Goal: Task Accomplishment & Management: Complete application form

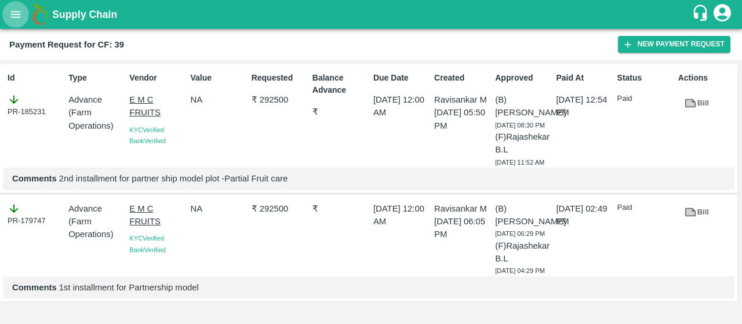
click at [14, 21] on button "open drawer" at bounding box center [15, 14] width 27 height 27
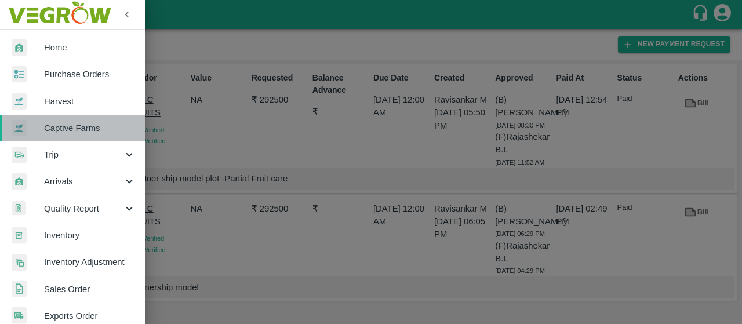
click at [101, 130] on span "Captive Farms" at bounding box center [90, 128] width 92 height 13
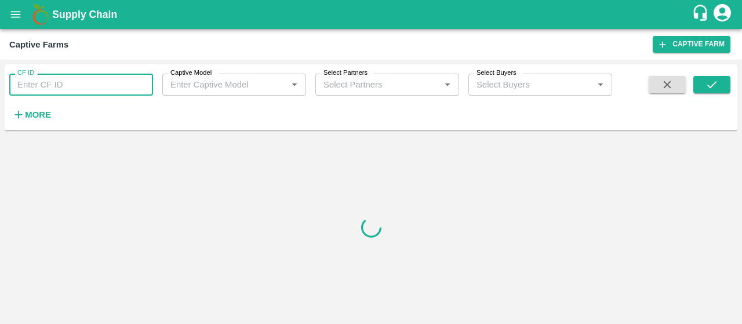
click at [101, 82] on input "CF ID" at bounding box center [81, 85] width 144 height 22
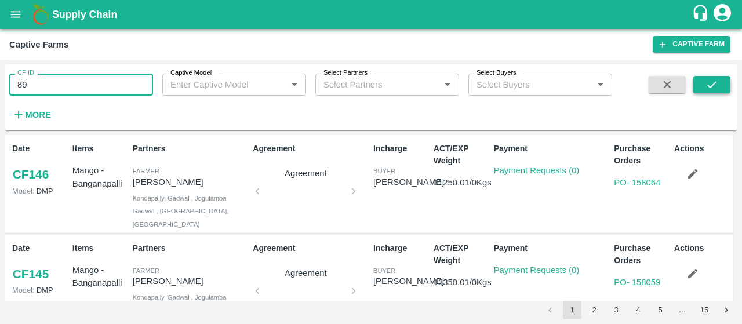
type input "89"
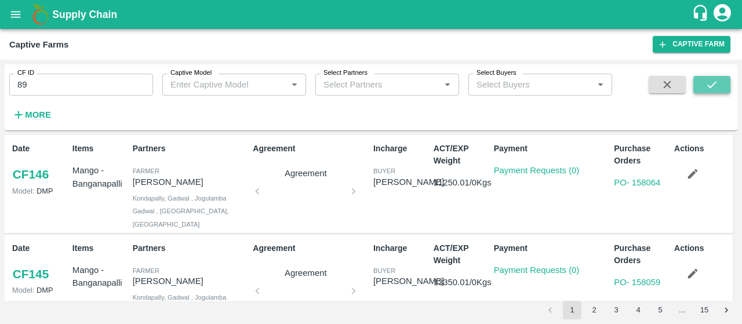
click at [707, 85] on icon "submit" at bounding box center [711, 84] width 13 height 13
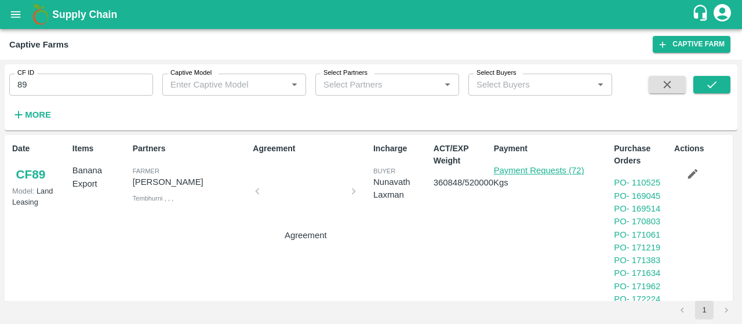
click at [536, 173] on link "Payment Requests (72)" at bounding box center [539, 170] width 90 height 9
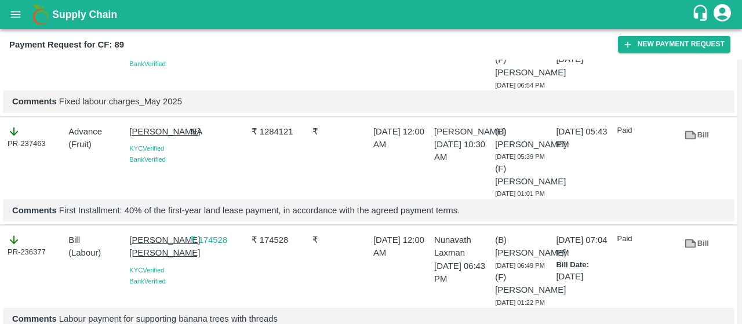
scroll to position [2850, 0]
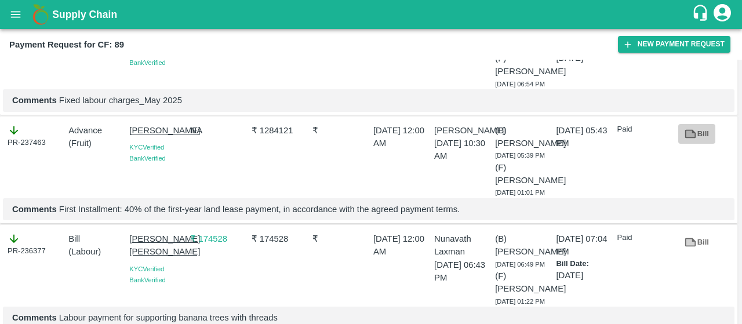
click at [701, 144] on link "Bill" at bounding box center [696, 134] width 37 height 20
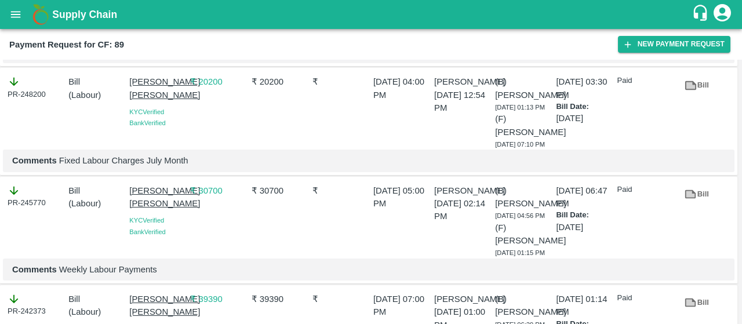
scroll to position [1559, 0]
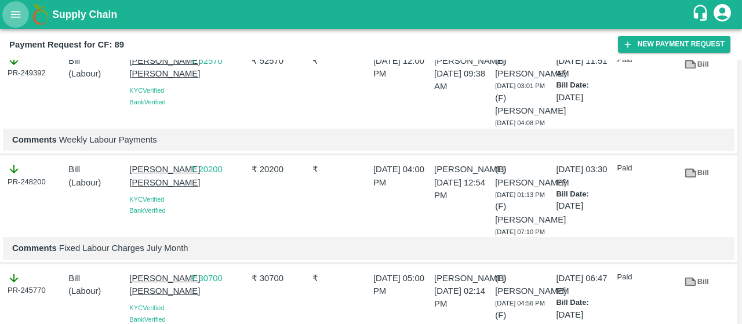
click at [9, 20] on button "open drawer" at bounding box center [15, 14] width 27 height 27
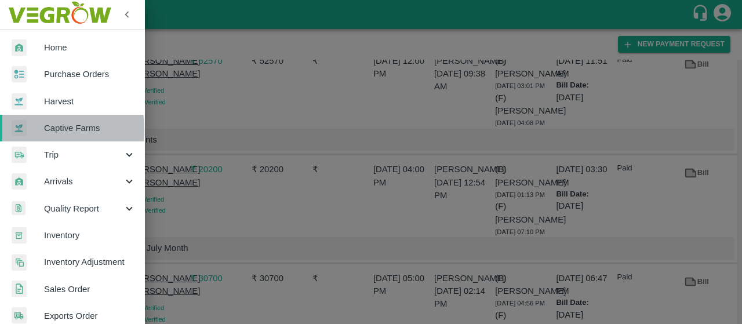
click at [42, 129] on div at bounding box center [28, 127] width 32 height 17
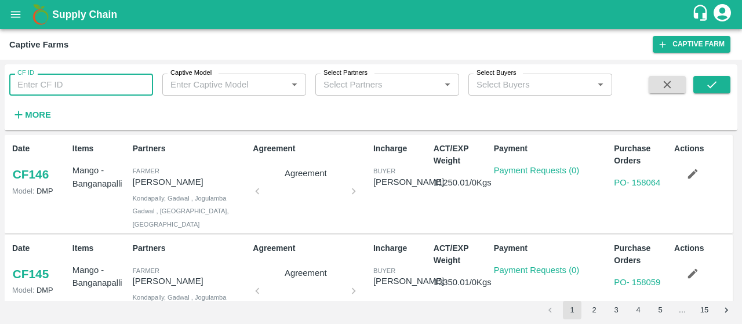
click at [53, 84] on input "CF ID" at bounding box center [81, 85] width 144 height 22
type input "48"
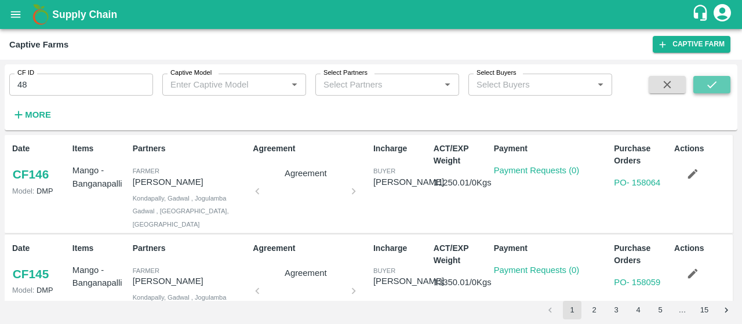
click at [709, 86] on icon "submit" at bounding box center [711, 84] width 13 height 13
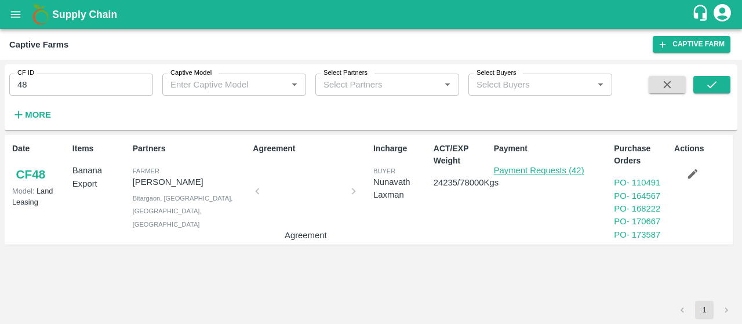
click at [509, 170] on link "Payment Requests (42)" at bounding box center [539, 170] width 90 height 9
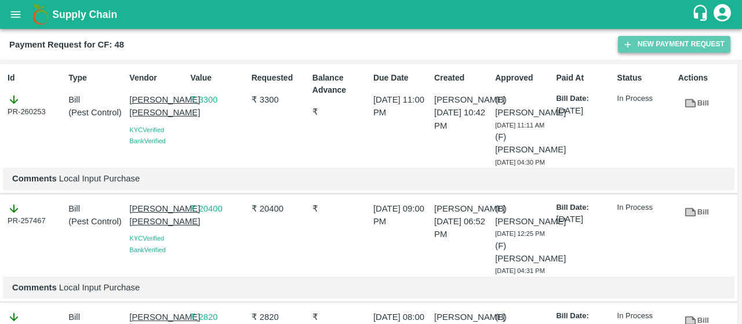
click at [643, 46] on button "New Payment Request" at bounding box center [674, 44] width 112 height 17
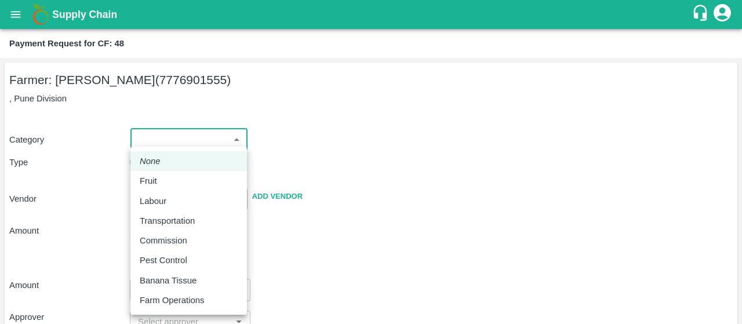
click at [183, 141] on body "Supply Chain Payment Request for CF: 48 Farmer: Nikhil Bhagvat Patil (777690155…" at bounding box center [371, 162] width 742 height 324
click at [152, 184] on p "Fruit" at bounding box center [148, 180] width 17 height 13
type input "1"
type input "Nikhil Bhagvat Patil - 7776901555(Farmer)"
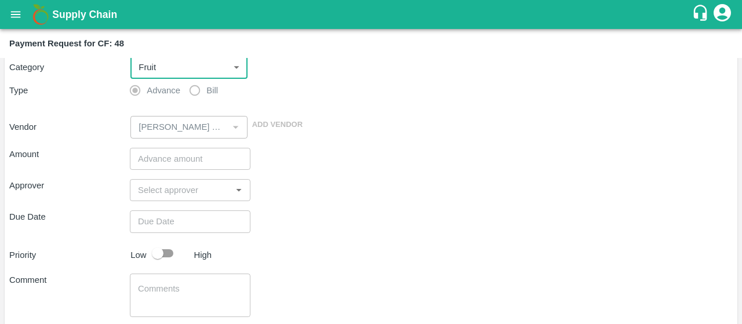
scroll to position [75, 0]
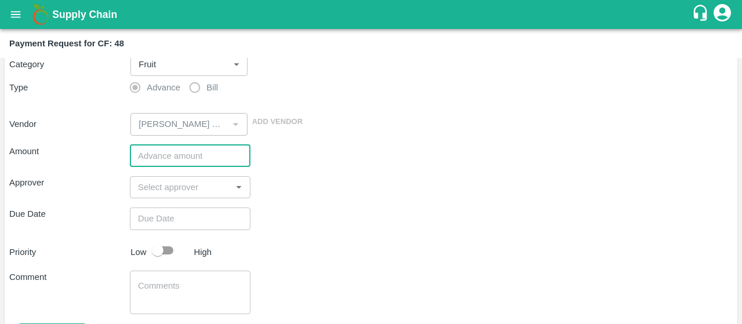
click at [161, 157] on input "number" at bounding box center [190, 156] width 121 height 22
type input "274050"
click at [322, 134] on div "Vendor ​ Add Vendor" at bounding box center [369, 121] width 728 height 27
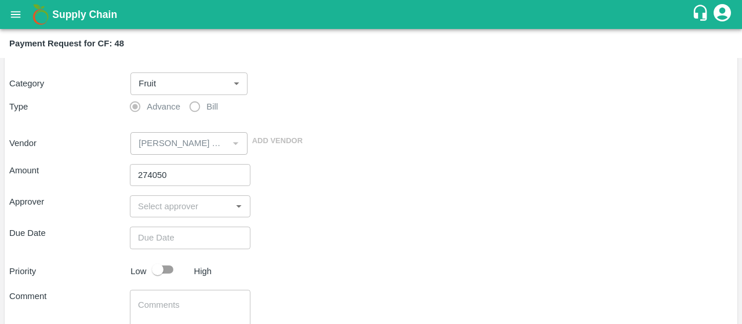
scroll to position [57, 0]
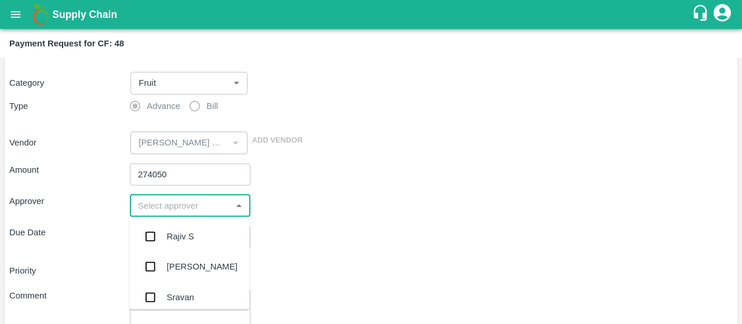
click at [174, 210] on input "input" at bounding box center [180, 205] width 94 height 15
type input "kira"
click at [155, 228] on input "checkbox" at bounding box center [149, 236] width 23 height 23
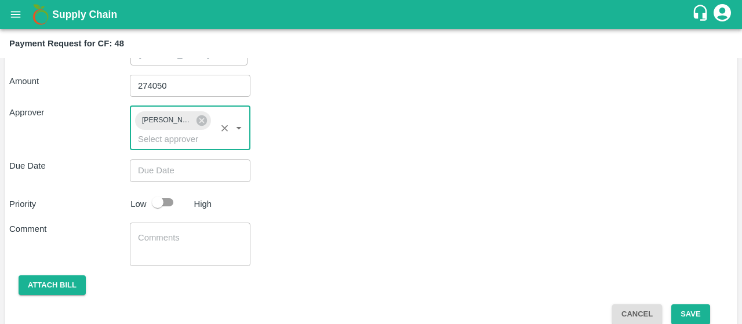
scroll to position [160, 0]
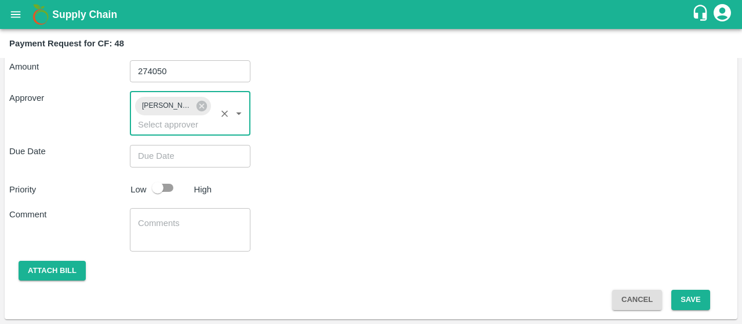
type input "DD/MM/YYYY hh:mm aa"
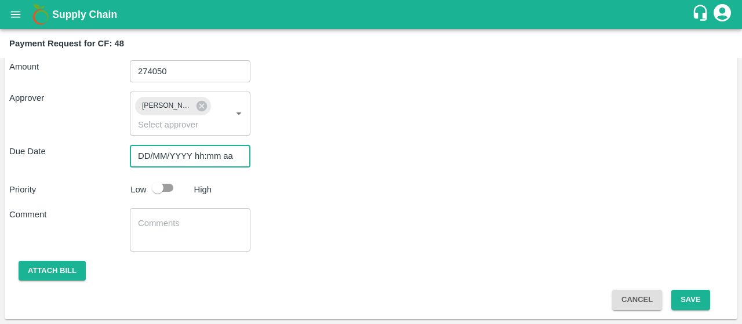
click at [149, 154] on input "DD/MM/YYYY hh:mm aa" at bounding box center [186, 156] width 112 height 22
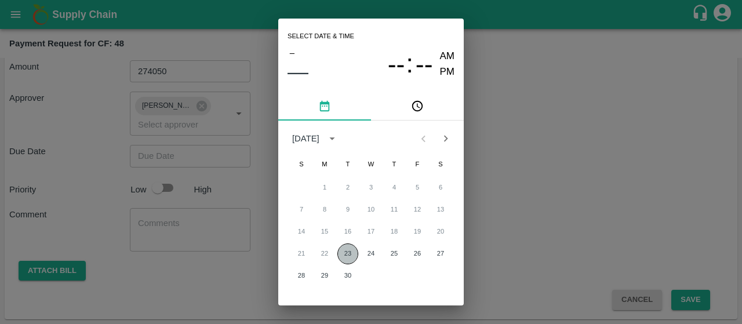
click at [342, 259] on button "23" at bounding box center [347, 253] width 21 height 21
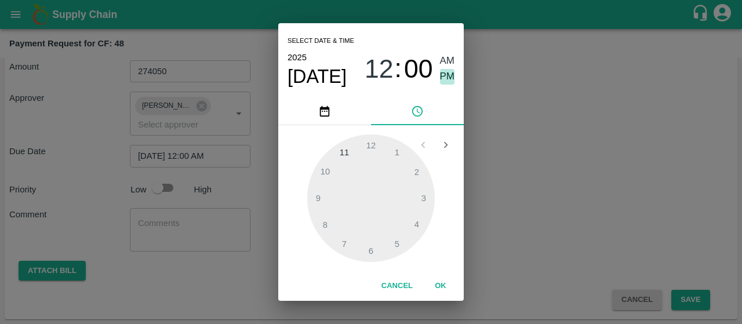
click at [451, 78] on span "PM" at bounding box center [447, 77] width 15 height 16
click at [415, 220] on div at bounding box center [370, 197] width 127 height 127
type input "23/09/2025 04:00 PM"
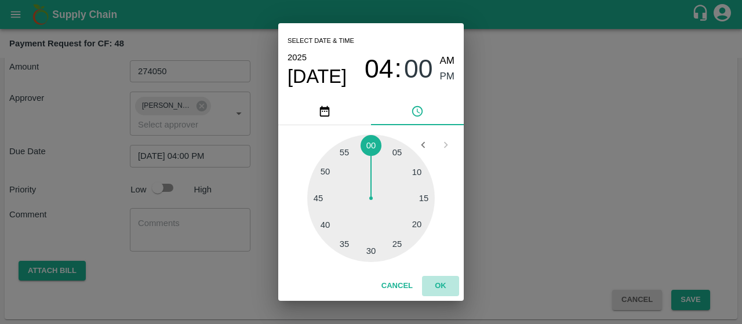
click at [438, 286] on button "OK" at bounding box center [440, 286] width 37 height 20
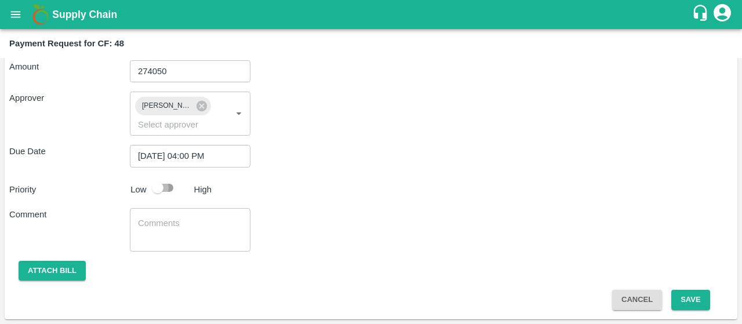
click at [173, 192] on input "checkbox" at bounding box center [158, 188] width 66 height 22
checkbox input "true"
click at [145, 229] on textarea at bounding box center [190, 229] width 104 height 24
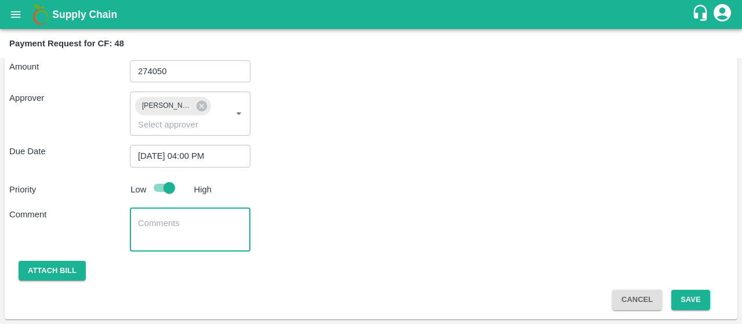
paste textarea "2nd installment PR – 60% lease rental due at 12 months from plantation date"
click at [138, 222] on textarea "2nd installment PR – 60% lease rental due at 12 months from plantation date" at bounding box center [190, 229] width 104 height 24
type textarea "2nd installment PR – 60% lease rental due at 12 months from plantation date"
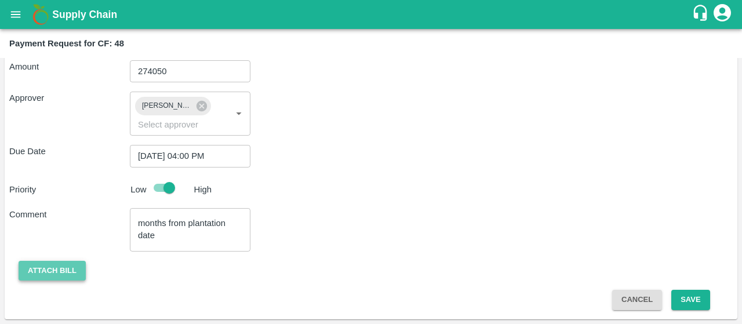
click at [35, 272] on button "Attach bill" at bounding box center [52, 271] width 67 height 20
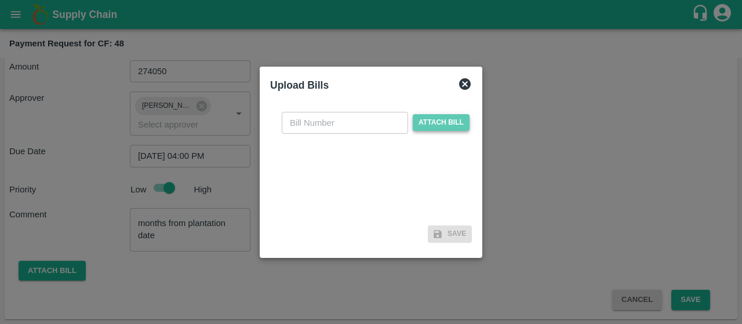
click at [433, 121] on span "Attach bill" at bounding box center [441, 122] width 57 height 17
click at [0, 0] on input "Attach bill" at bounding box center [0, 0] width 0 height 0
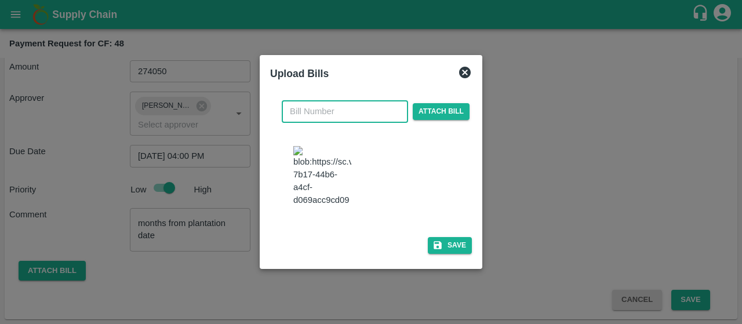
click at [331, 114] on input "text" at bounding box center [345, 111] width 126 height 22
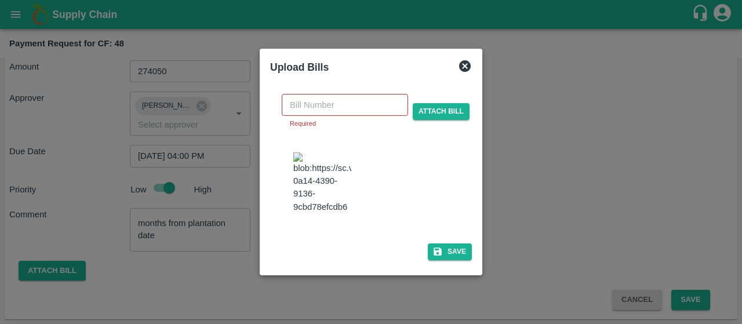
click at [426, 157] on div at bounding box center [376, 184] width 174 height 72
click at [422, 103] on span "Attach bill" at bounding box center [441, 111] width 57 height 17
click at [0, 0] on input "Attach bill" at bounding box center [0, 0] width 0 height 0
click at [324, 94] on input "text" at bounding box center [345, 105] width 126 height 22
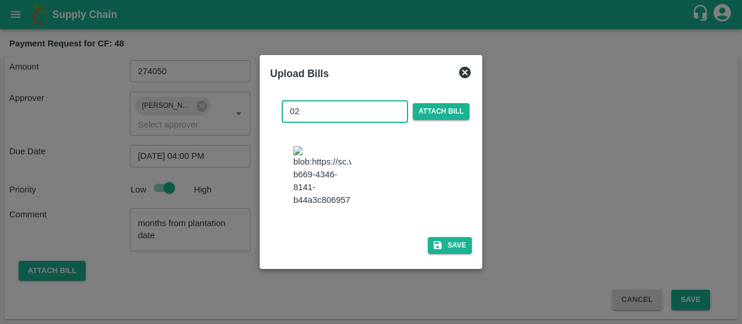
type input "02"
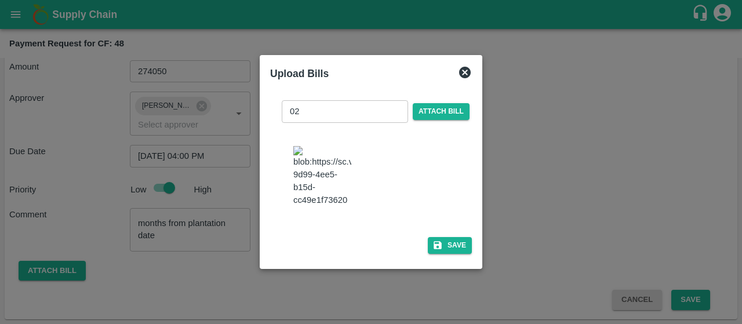
click at [385, 153] on div at bounding box center [376, 177] width 174 height 72
click at [441, 254] on button "Save" at bounding box center [450, 245] width 44 height 17
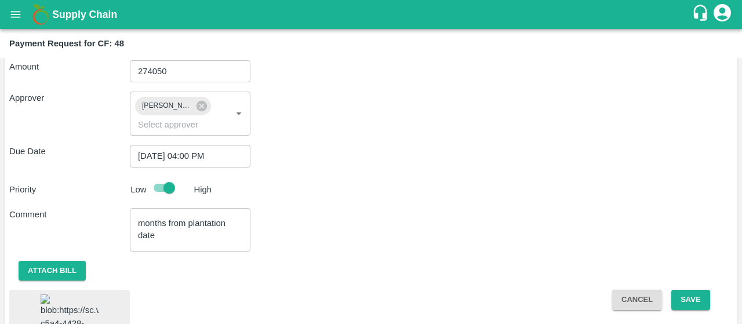
scroll to position [237, 0]
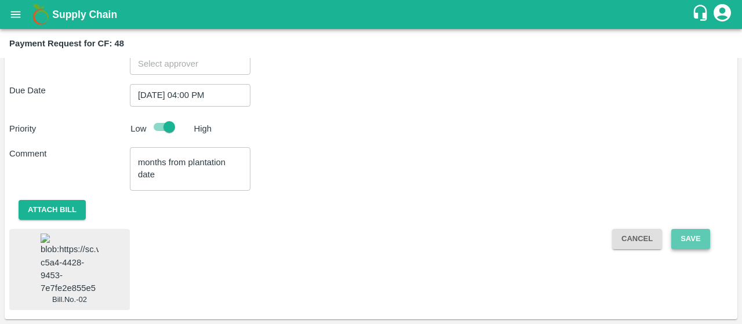
click at [681, 229] on button "Save" at bounding box center [690, 239] width 38 height 20
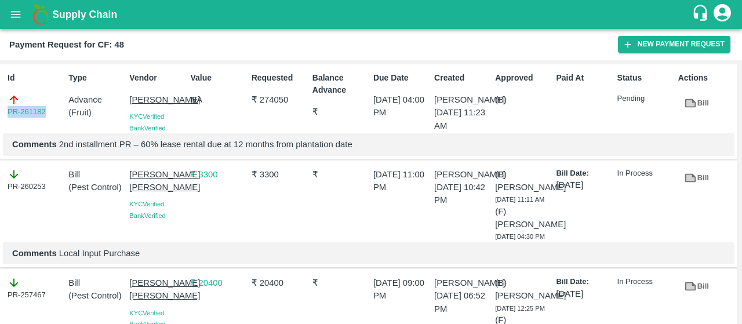
drag, startPoint x: 56, startPoint y: 114, endPoint x: 6, endPoint y: 104, distance: 50.8
click at [6, 104] on div "Id PR-261182" at bounding box center [33, 100] width 61 height 66
copy link "PR-261182"
drag, startPoint x: 124, startPoint y: 97, endPoint x: 147, endPoint y: 114, distance: 28.6
click at [147, 114] on div "Vendor Nikhil Bhagvat Patil KYC Verified Bank Verified" at bounding box center [155, 100] width 61 height 66
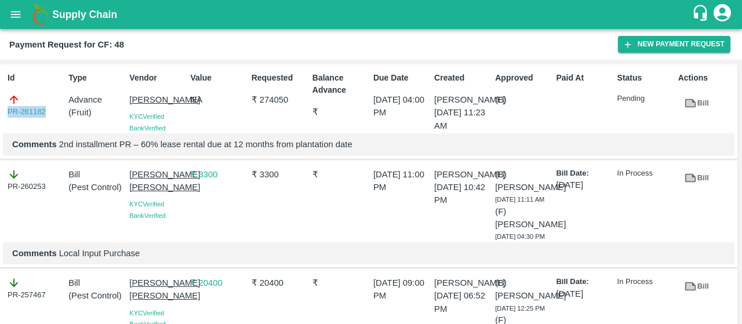
copy p "Nikhil Bhagvat Patil"
click at [23, 16] on button "open drawer" at bounding box center [15, 14] width 27 height 27
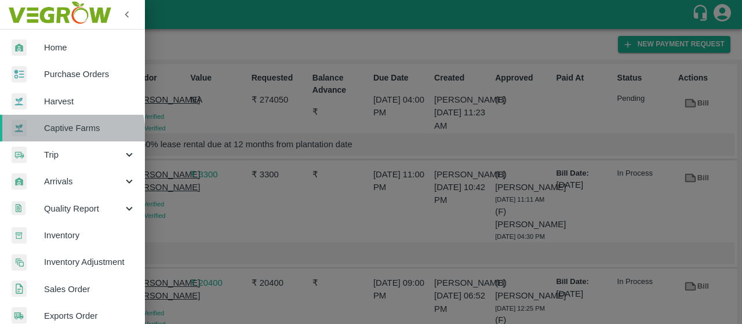
click at [53, 135] on link "Captive Farms" at bounding box center [72, 128] width 145 height 27
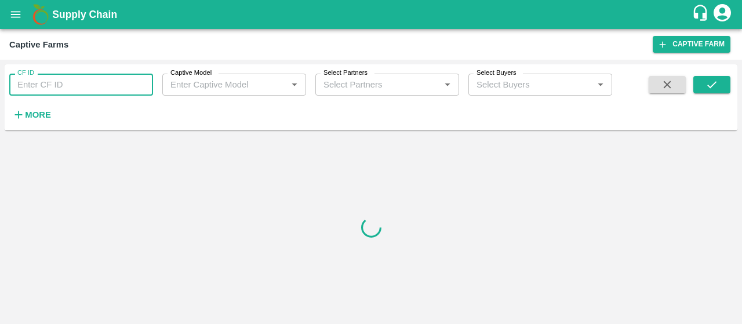
click at [82, 89] on input "CF ID" at bounding box center [81, 85] width 144 height 22
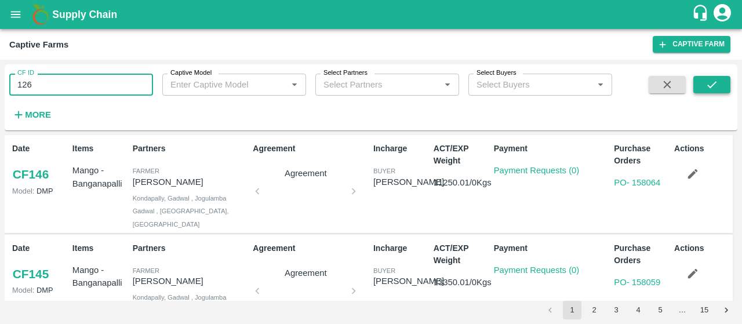
type input "126"
click at [721, 86] on button "submit" at bounding box center [711, 84] width 37 height 17
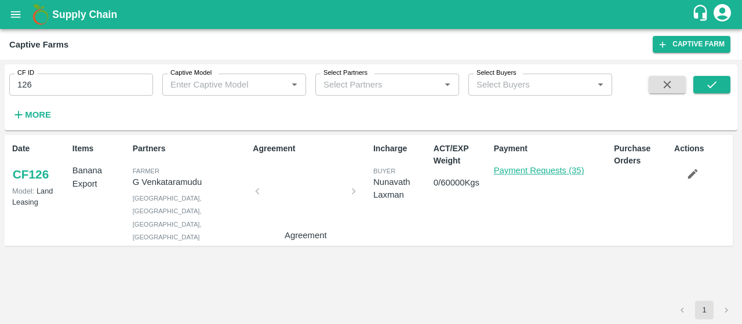
click at [552, 174] on link "Payment Requests (35)" at bounding box center [539, 170] width 90 height 9
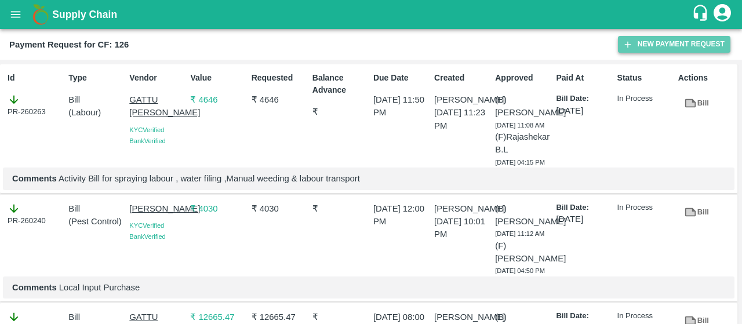
click at [630, 52] on button "New Payment Request" at bounding box center [674, 44] width 112 height 17
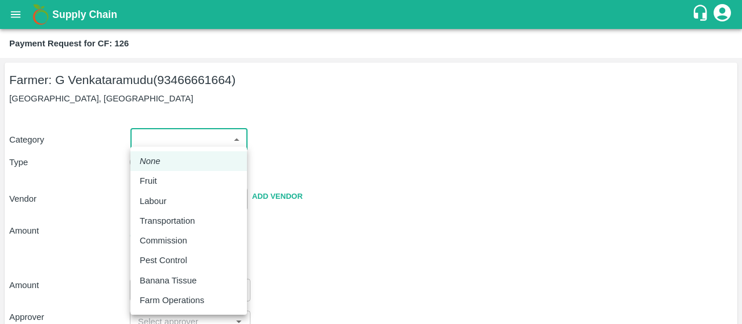
click at [187, 135] on body "Supply Chain Payment Request for CF: 126 Farmer: G Venkataramudu (93466661664) …" at bounding box center [371, 162] width 742 height 324
click at [153, 173] on li "Fruit" at bounding box center [188, 181] width 116 height 20
type input "1"
type input "G Venkataramudu - 93466661664(Farmer)"
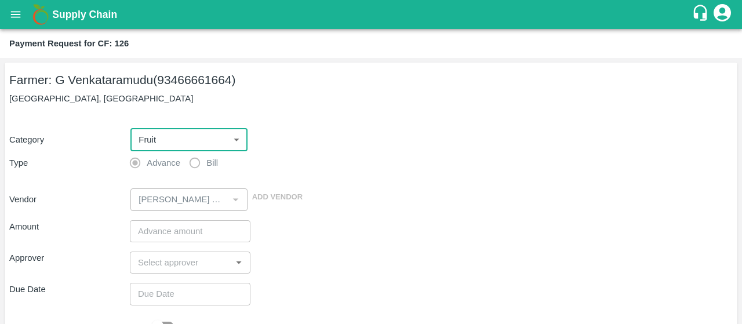
click at [152, 191] on div "​" at bounding box center [188, 199] width 116 height 22
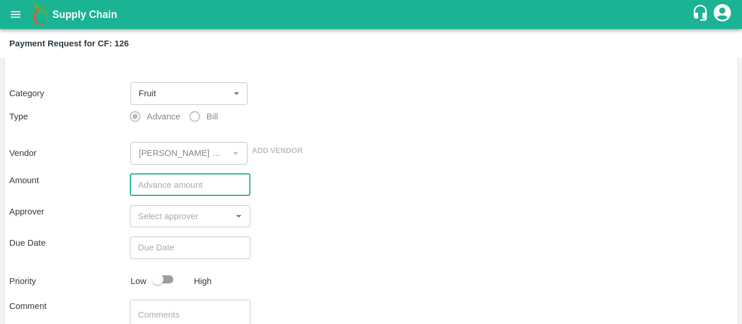
click at [152, 191] on input "number" at bounding box center [190, 185] width 121 height 22
type input "57000"
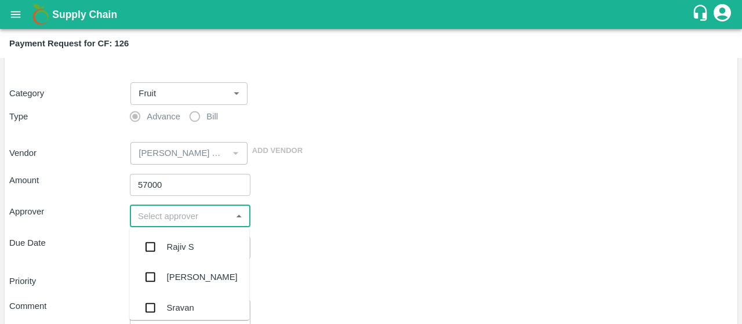
click at [163, 214] on input "input" at bounding box center [180, 216] width 94 height 15
type input "kira"
click at [154, 240] on input "checkbox" at bounding box center [149, 246] width 23 height 23
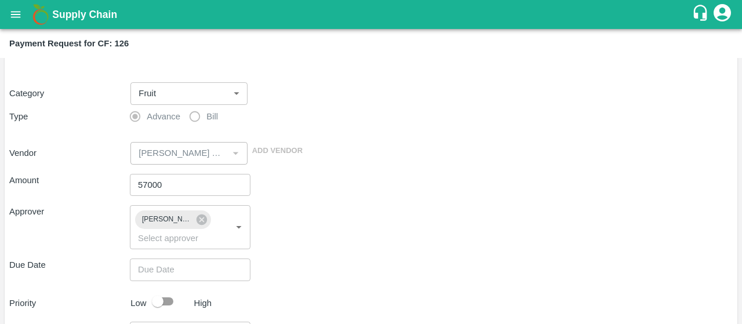
click at [294, 261] on div "Due Date ​" at bounding box center [370, 269] width 723 height 22
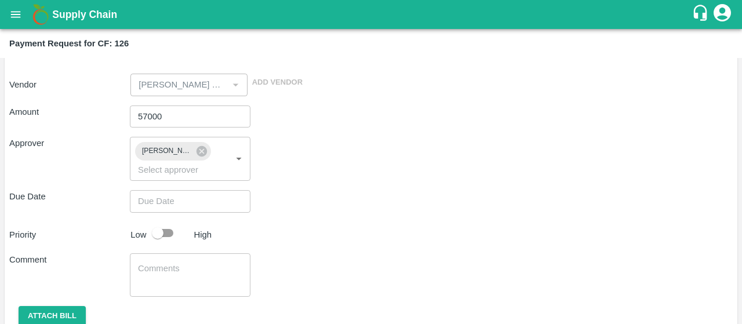
scroll to position [115, 0]
type input "DD/MM/YYYY hh:mm aa"
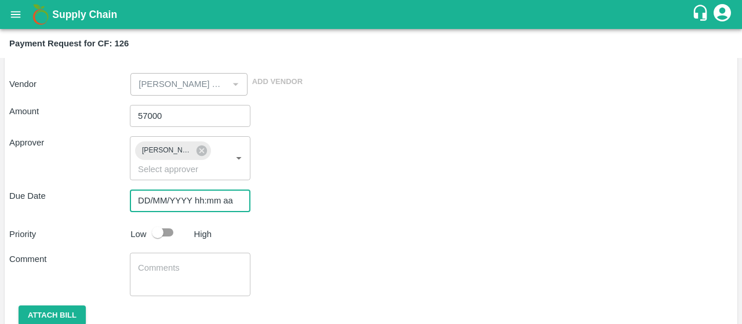
click at [181, 196] on input "DD/MM/YYYY hh:mm aa" at bounding box center [186, 200] width 112 height 22
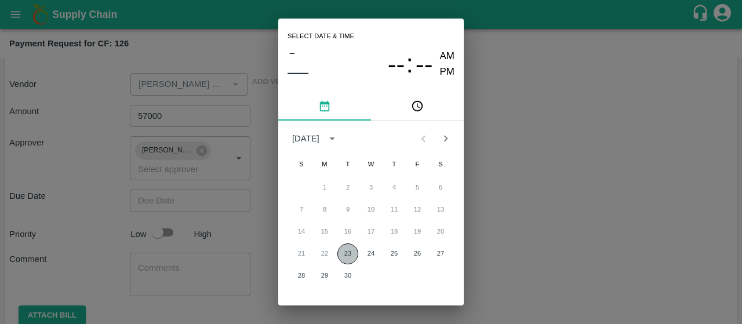
click at [346, 250] on button "23" at bounding box center [347, 253] width 21 height 21
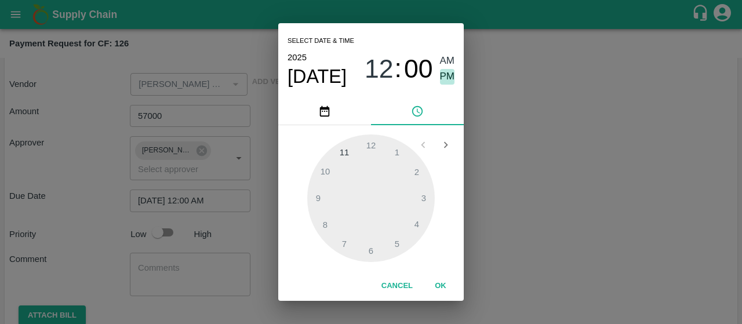
click at [451, 76] on span "PM" at bounding box center [447, 77] width 15 height 16
click at [409, 169] on div at bounding box center [370, 197] width 127 height 127
type input "23/09/2025 02:00 PM"
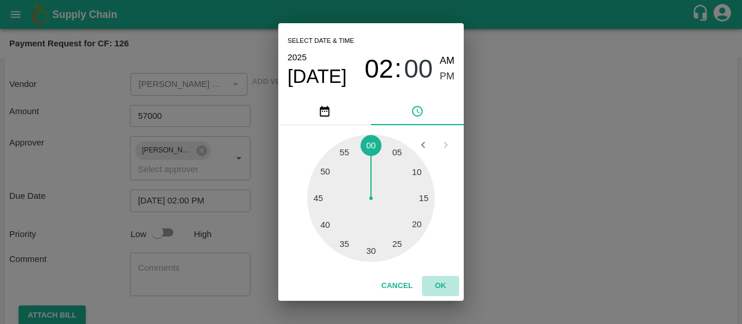
click at [428, 280] on button "OK" at bounding box center [440, 286] width 37 height 20
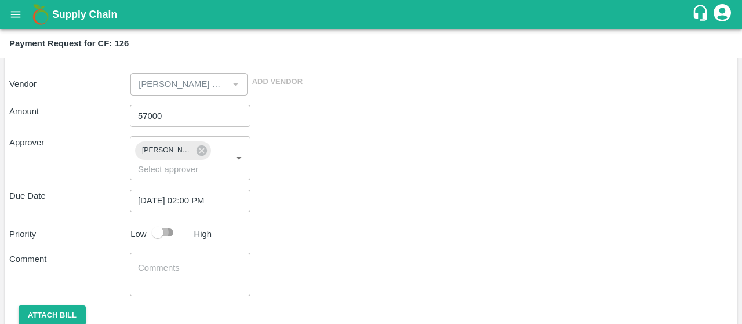
click at [162, 231] on input "checkbox" at bounding box center [158, 232] width 66 height 22
checkbox input "true"
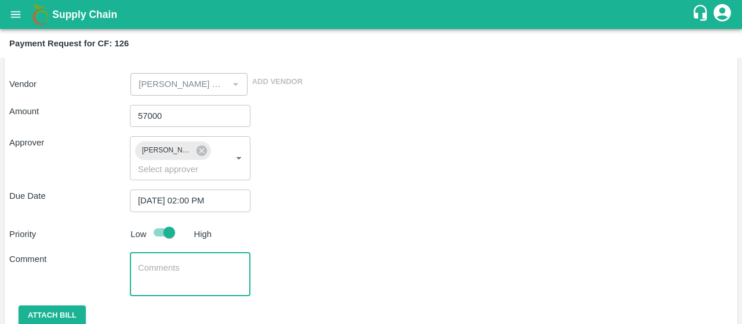
click at [148, 280] on textarea at bounding box center [190, 274] width 104 height 24
paste textarea "2nd installment PR – Remaining 50% lease rent due upon completion of 6 months f…"
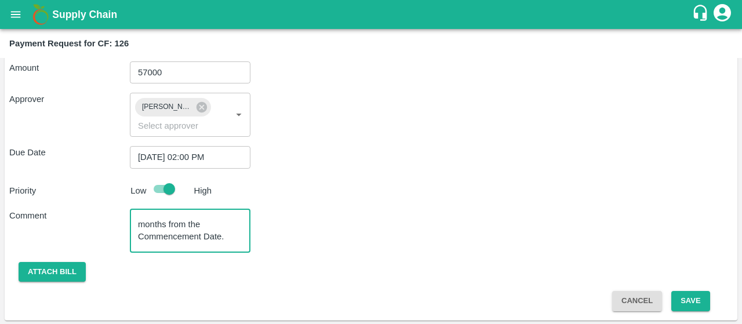
scroll to position [37, 0]
type textarea "2nd installment PR – Remaining 50% lease rent due upon completion of 6 months f…"
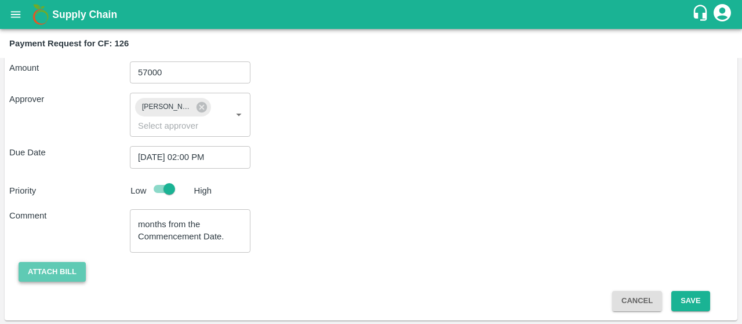
click at [70, 264] on button "Attach bill" at bounding box center [52, 272] width 67 height 20
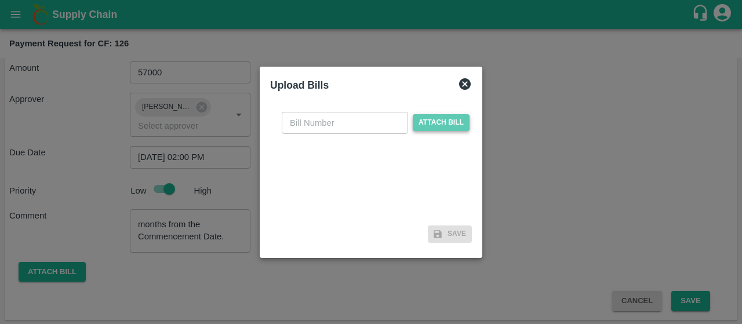
click at [453, 121] on span "Attach bill" at bounding box center [441, 122] width 57 height 17
click at [0, 0] on input "Attach bill" at bounding box center [0, 0] width 0 height 0
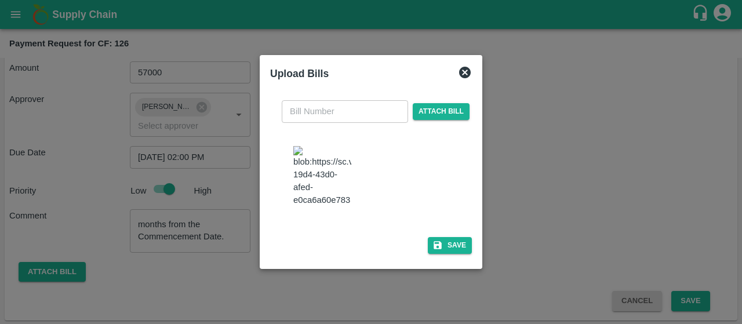
click at [335, 111] on input "text" at bounding box center [345, 111] width 126 height 22
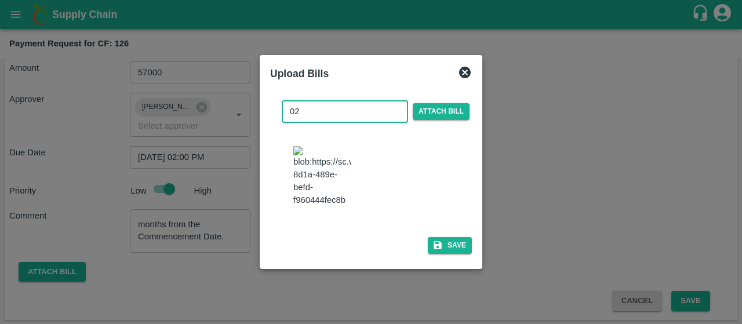
type input "02"
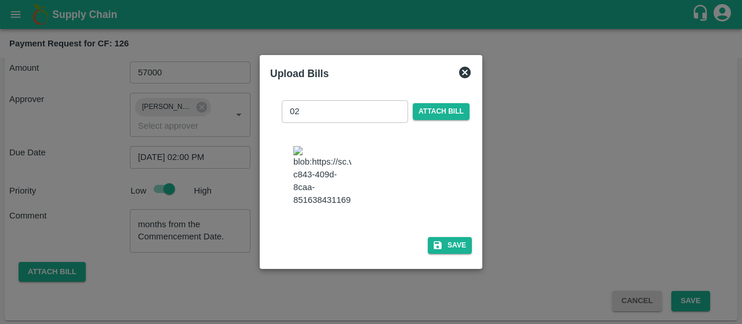
click at [441, 166] on div at bounding box center [376, 177] width 174 height 72
click at [336, 174] on img at bounding box center [322, 176] width 58 height 61
click at [457, 244] on button "Save" at bounding box center [450, 245] width 44 height 17
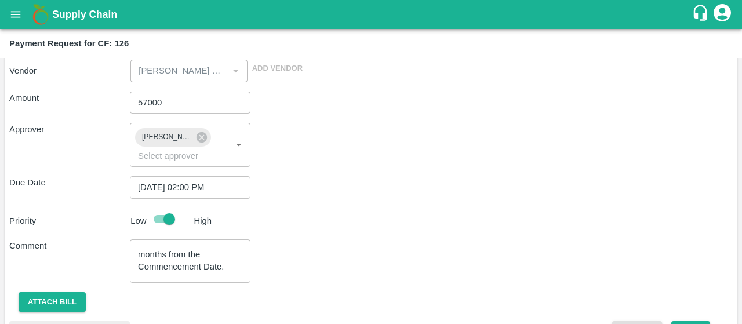
scroll to position [232, 0]
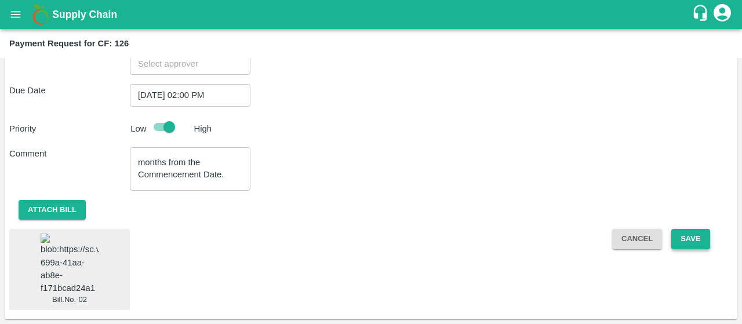
click at [678, 231] on button "Save" at bounding box center [690, 239] width 38 height 20
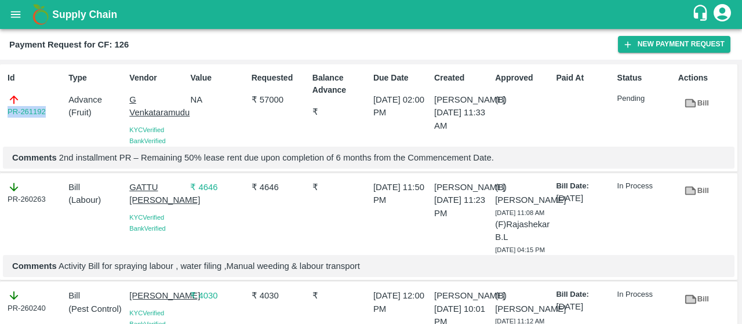
drag, startPoint x: 50, startPoint y: 114, endPoint x: 1, endPoint y: 113, distance: 49.2
click at [1, 113] on div "Id PR-261192 Type Advance ( Fruit ) Vendor G Venkataramudu KYC Verified Bank Ve…" at bounding box center [368, 118] width 737 height 108
copy link "PR-261192"
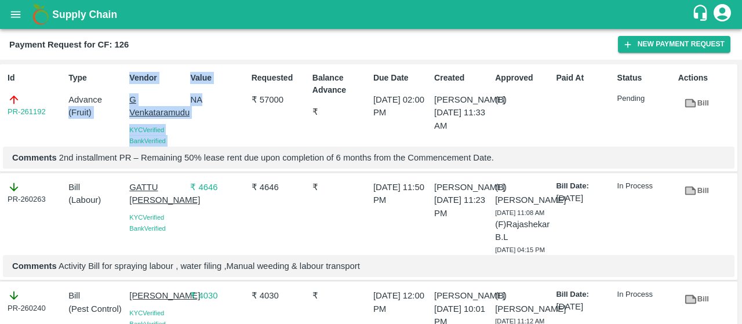
drag, startPoint x: 123, startPoint y: 101, endPoint x: 204, endPoint y: 118, distance: 82.8
click at [204, 118] on div "Id PR-261192 Type Advance ( Fruit ) Vendor G Venkataramudu KYC Verified Bank Ve…" at bounding box center [368, 118] width 737 height 108
click at [116, 140] on div "Type Advance ( Fruit )" at bounding box center [94, 106] width 61 height 79
drag, startPoint x: 125, startPoint y: 100, endPoint x: 183, endPoint y: 112, distance: 59.2
click at [183, 112] on div "Vendor G Venkataramudu KYC Verified Bank Verified" at bounding box center [155, 106] width 61 height 79
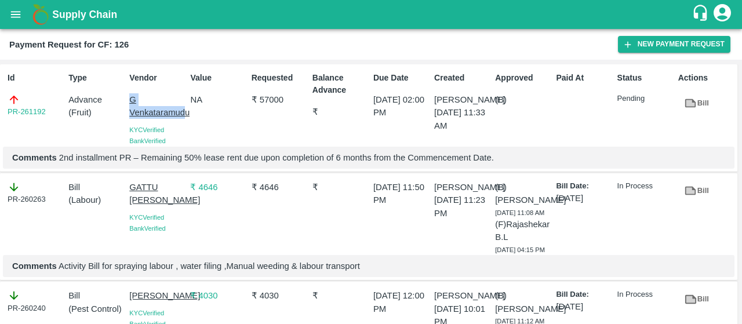
copy p "G Venkataramud"
click at [8, 10] on button "open drawer" at bounding box center [15, 14] width 27 height 27
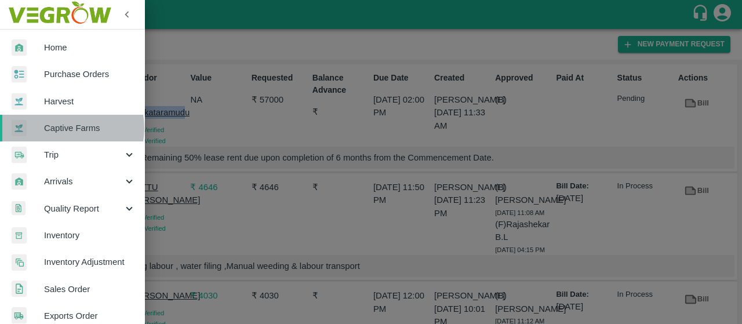
click at [67, 128] on span "Captive Farms" at bounding box center [90, 128] width 92 height 13
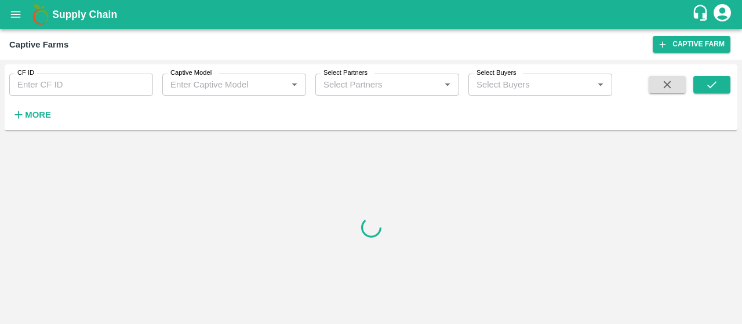
click at [59, 87] on input "CF ID" at bounding box center [81, 85] width 144 height 22
paste input "125"
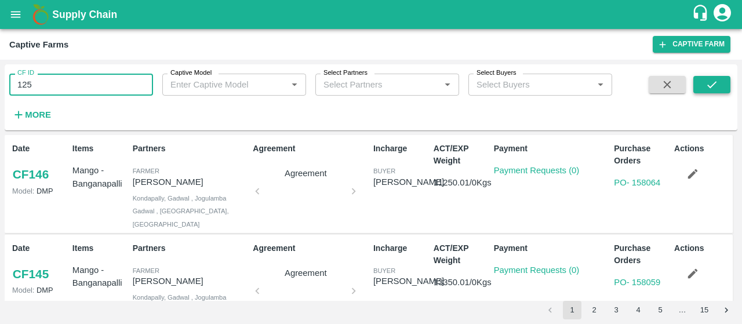
type input "125"
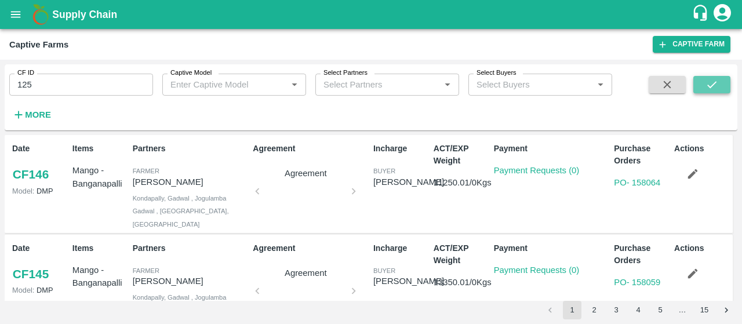
click at [706, 86] on icon "submit" at bounding box center [711, 84] width 13 height 13
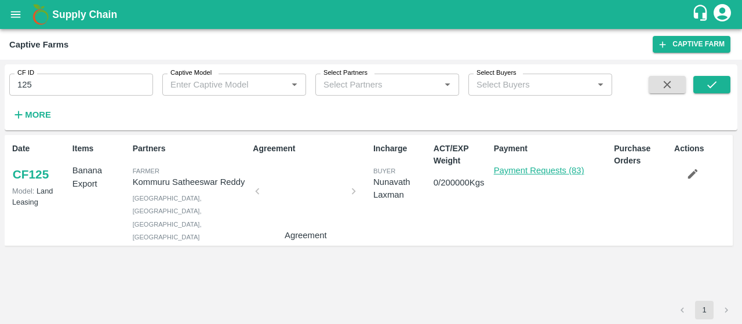
click at [506, 169] on link "Payment Requests (83)" at bounding box center [539, 170] width 90 height 9
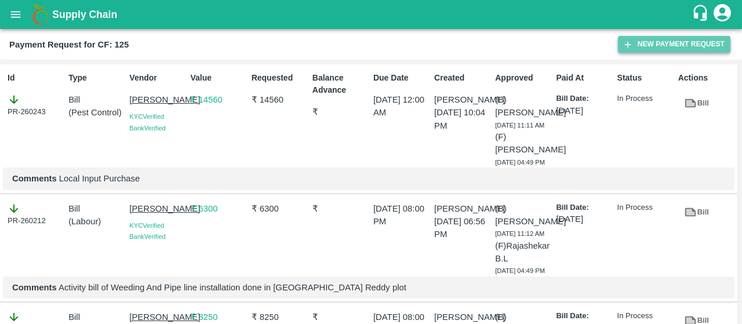
click at [645, 40] on button "New Payment Request" at bounding box center [674, 44] width 112 height 17
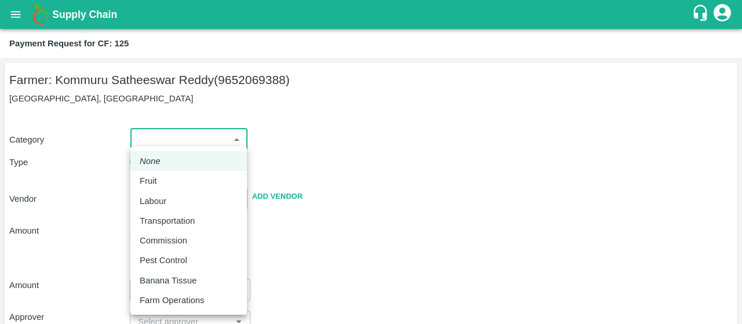
click at [228, 134] on body "Supply Chain Payment Request for CF: 125 Farmer: Kommuru Satheeswar Reddy (9652…" at bounding box center [371, 162] width 742 height 324
click at [168, 184] on div "Fruit" at bounding box center [189, 180] width 98 height 13
type input "1"
type input "Kommuru Satheeswar Reddy - 9652069388(Farmer)"
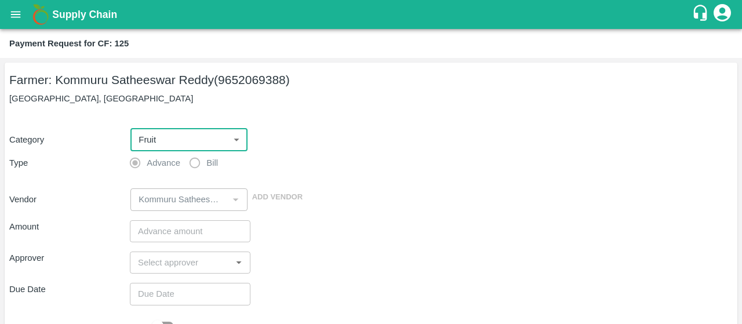
click at [153, 222] on input "number" at bounding box center [190, 231] width 121 height 22
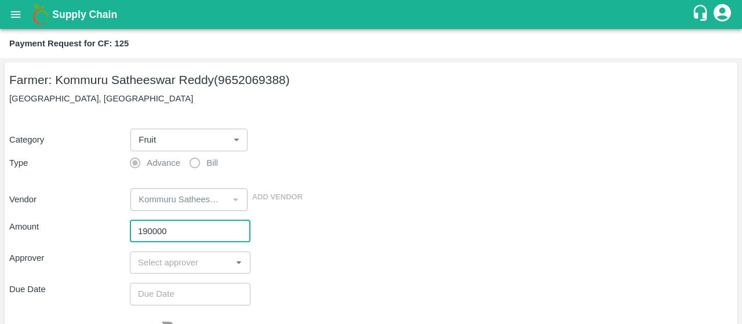
type input "190000"
click at [166, 261] on input "input" at bounding box center [180, 262] width 94 height 15
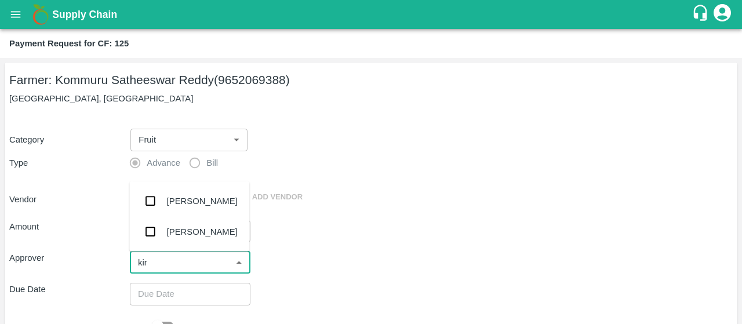
type input "kira"
click at [151, 202] on input "checkbox" at bounding box center [149, 200] width 23 height 23
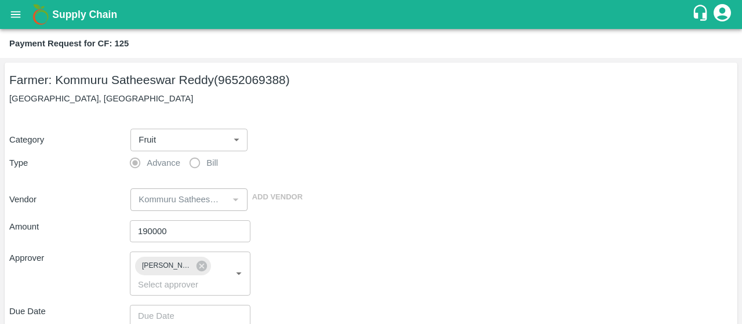
click at [320, 240] on div "Amount 190000 ​" at bounding box center [370, 231] width 723 height 22
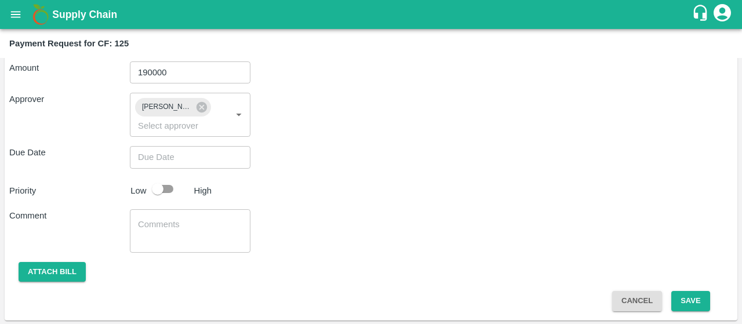
scroll to position [160, 0]
type input "DD/MM/YYYY hh:mm aa"
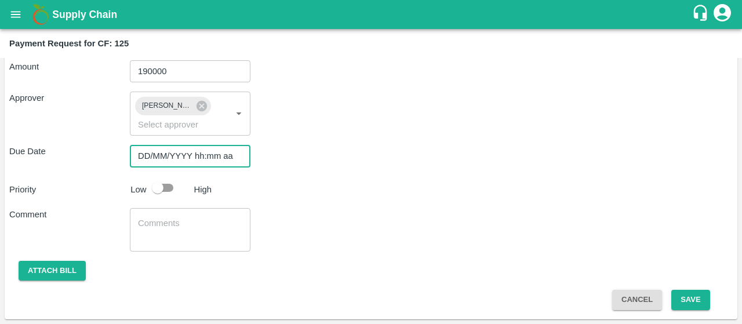
click at [174, 154] on input "DD/MM/YYYY hh:mm aa" at bounding box center [186, 156] width 112 height 22
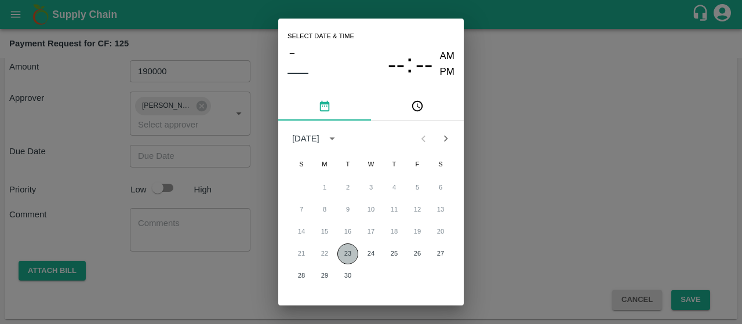
click at [352, 250] on button "23" at bounding box center [347, 253] width 21 height 21
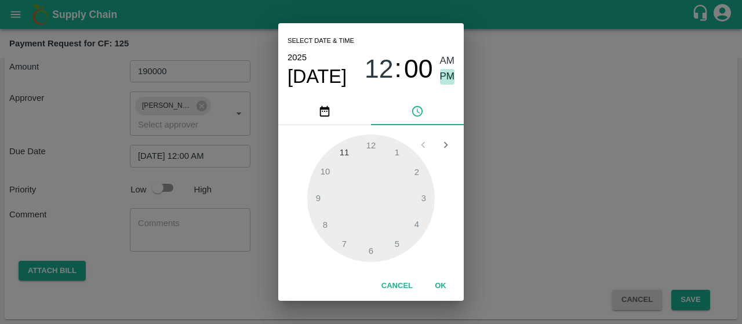
click at [446, 74] on span "PM" at bounding box center [447, 77] width 15 height 16
click at [411, 169] on div at bounding box center [370, 197] width 127 height 127
type input "23/09/2025 02:00 PM"
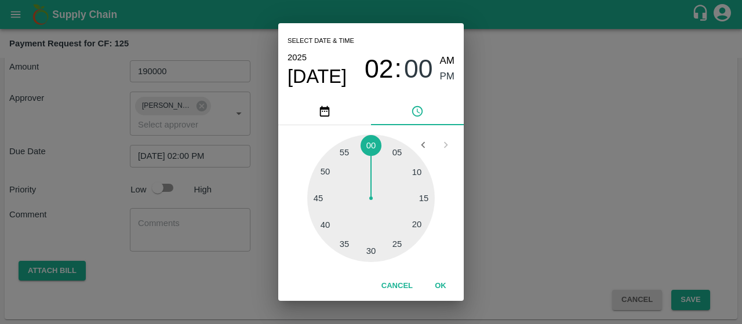
click at [434, 282] on button "OK" at bounding box center [440, 286] width 37 height 20
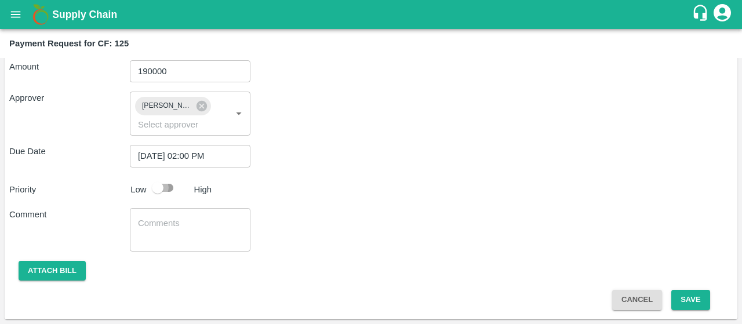
click at [150, 185] on input "checkbox" at bounding box center [158, 188] width 66 height 22
checkbox input "true"
click at [194, 217] on textarea at bounding box center [190, 229] width 104 height 24
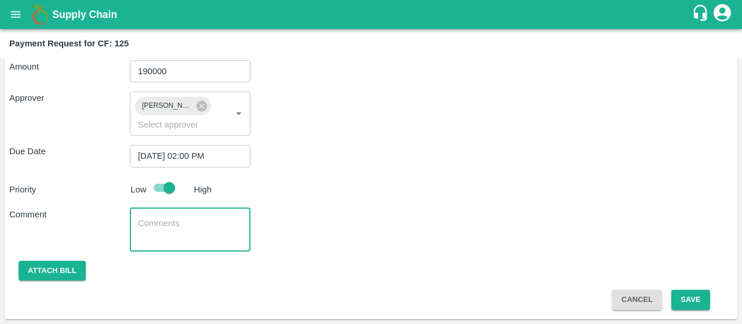
paste textarea "2nd installment PR – Remaining 50% lease rent due upon completion of 6 months f…"
type textarea "2nd installment PR – Remaining 50% lease rent due upon completion of 6 months f…"
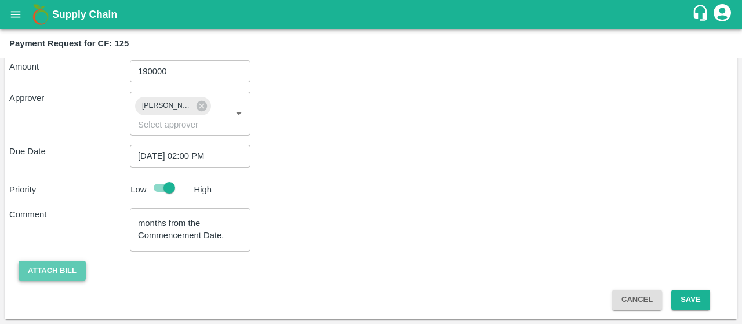
click at [68, 273] on button "Attach bill" at bounding box center [52, 271] width 67 height 20
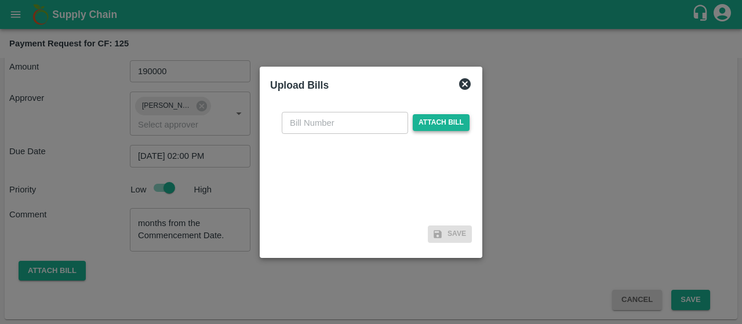
click at [466, 118] on span "Attach bill" at bounding box center [441, 122] width 57 height 17
click at [0, 0] on input "Attach bill" at bounding box center [0, 0] width 0 height 0
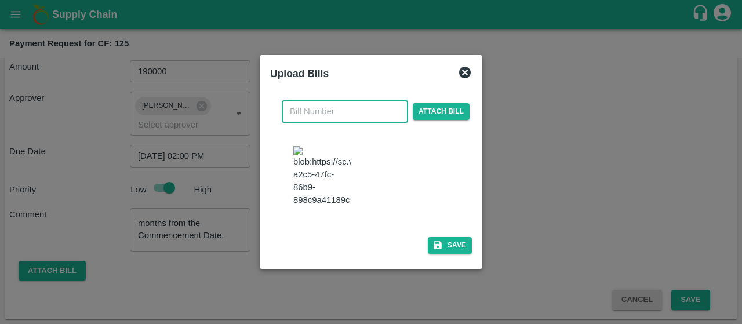
click at [341, 105] on input "text" at bounding box center [345, 111] width 126 height 22
type input "02"
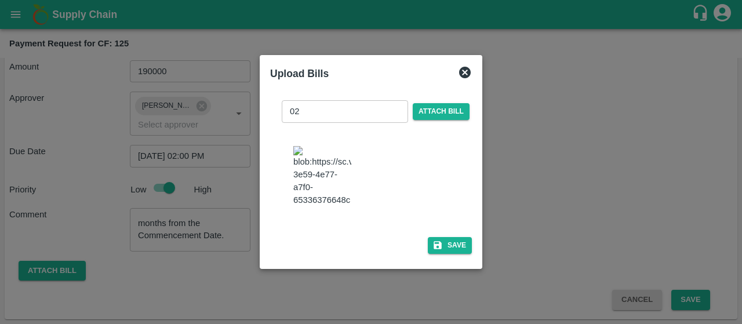
click at [314, 188] on img at bounding box center [322, 176] width 58 height 61
click at [456, 251] on button "Save" at bounding box center [450, 245] width 44 height 17
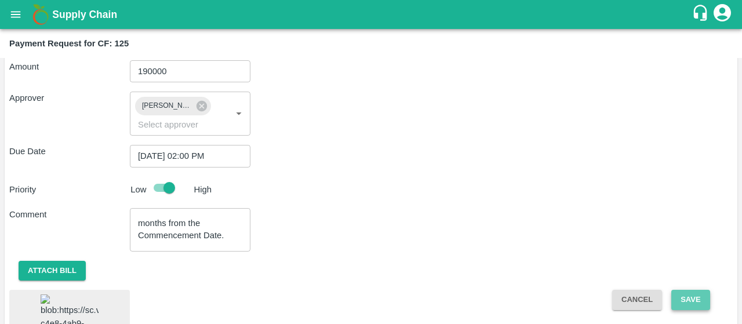
click at [700, 309] on button "Save" at bounding box center [690, 300] width 38 height 20
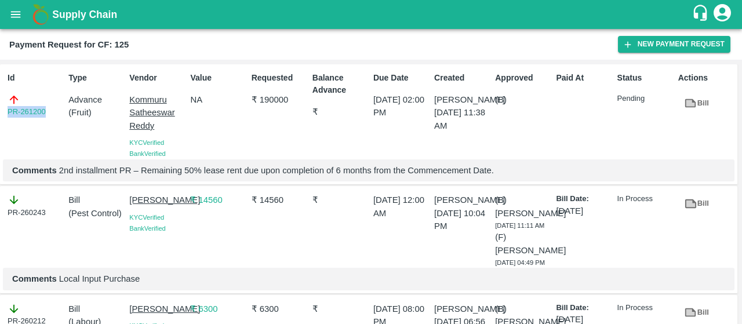
drag, startPoint x: 50, startPoint y: 113, endPoint x: 0, endPoint y: 132, distance: 53.4
click at [0, 132] on div "Id PR-261200 Type Advance ( Fruit ) Vendor Kommuru Satheeswar Reddy KYC Verifie…" at bounding box center [368, 124] width 737 height 121
copy link "PR-261200"
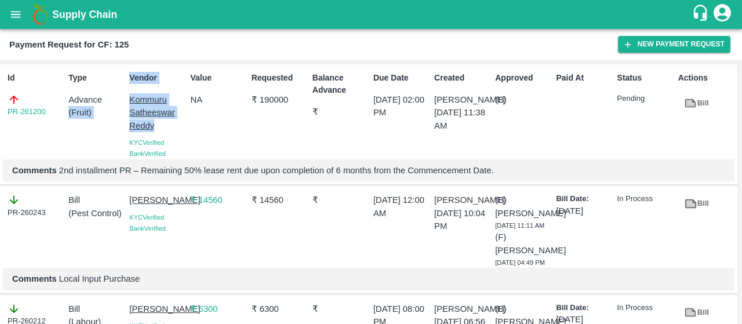
drag, startPoint x: 120, startPoint y: 94, endPoint x: 163, endPoint y: 124, distance: 52.5
click at [163, 124] on div "Id PR-261200 Type Advance ( Fruit ) Vendor Kommuru Satheeswar Reddy KYC Verifie…" at bounding box center [368, 124] width 737 height 121
click at [63, 149] on div "Id PR-261200" at bounding box center [33, 113] width 61 height 92
drag, startPoint x: 126, startPoint y: 96, endPoint x: 166, endPoint y: 128, distance: 51.1
click at [166, 128] on div "Vendor Kommuru Satheeswar Reddy KYC Verified Bank Verified" at bounding box center [155, 113] width 61 height 92
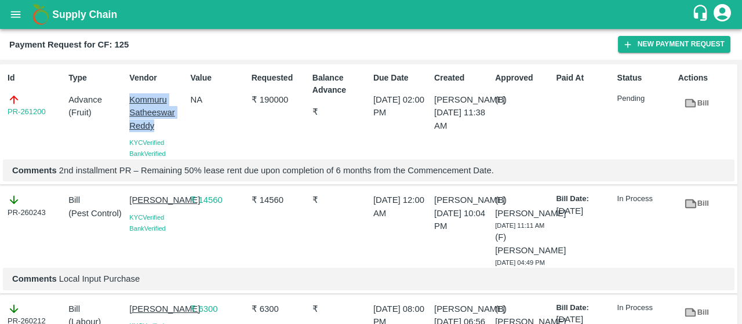
copy p "Kommuru Satheeswar Reddy"
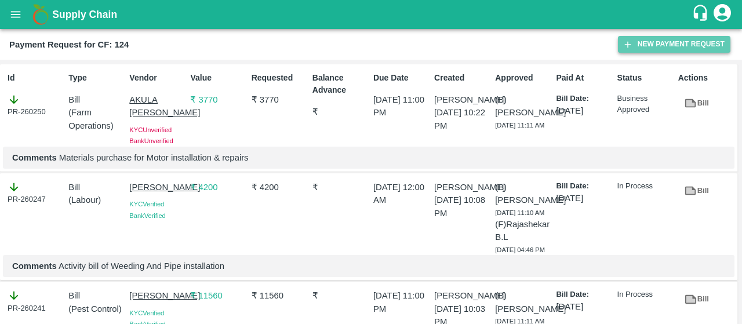
click at [634, 49] on button "New Payment Request" at bounding box center [674, 44] width 112 height 17
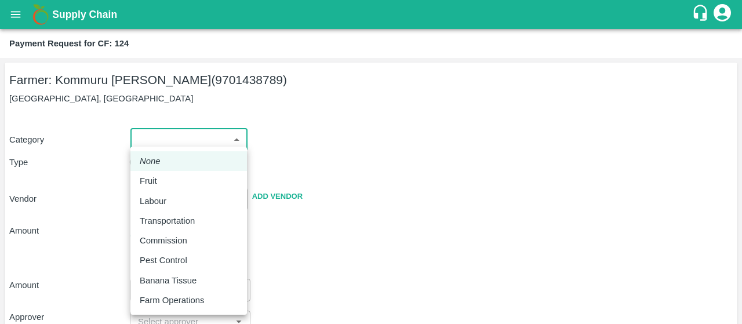
click at [205, 143] on body "Supply Chain Payment Request for CF: 124 Farmer: Kommuru [PERSON_NAME] (9701438…" at bounding box center [371, 162] width 742 height 324
click at [167, 181] on div "Fruit" at bounding box center [189, 180] width 98 height 13
type input "1"
type input "[PERSON_NAME] - 9701438789(Farmer)"
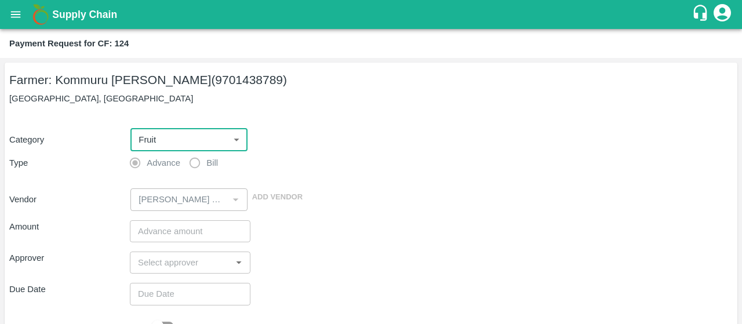
click at [149, 225] on input "number" at bounding box center [190, 231] width 121 height 22
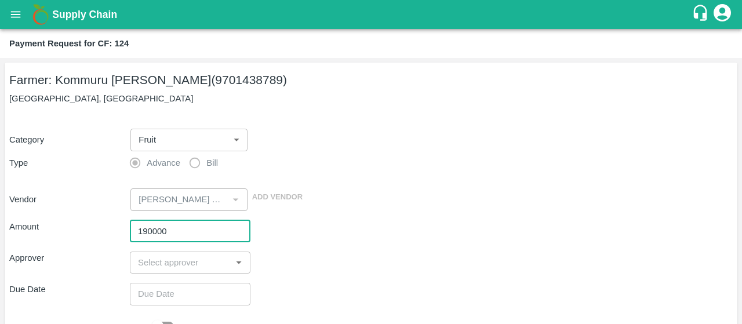
click at [152, 254] on div "​" at bounding box center [190, 262] width 121 height 22
type input "190000"
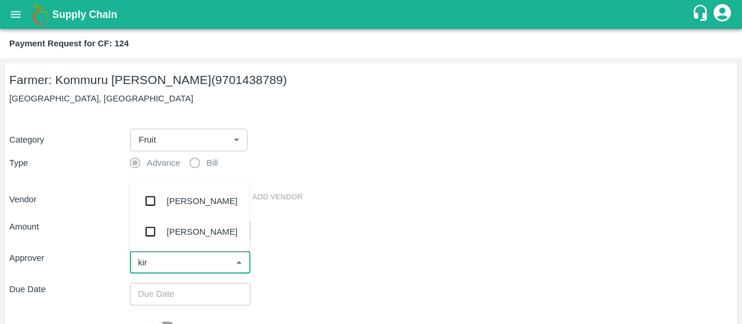
type input "kira"
click at [156, 200] on input "checkbox" at bounding box center [149, 200] width 23 height 23
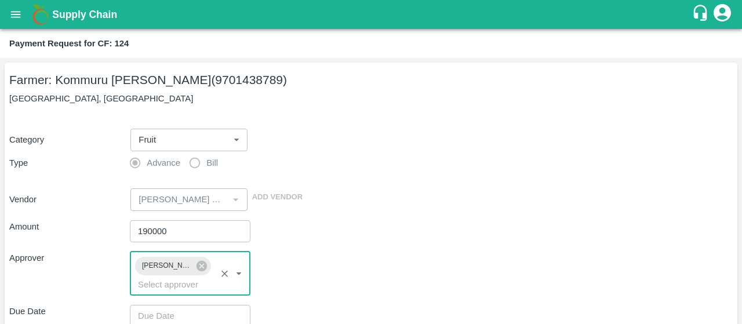
click at [308, 258] on div "Approver [PERSON_NAME] ​" at bounding box center [370, 273] width 723 height 44
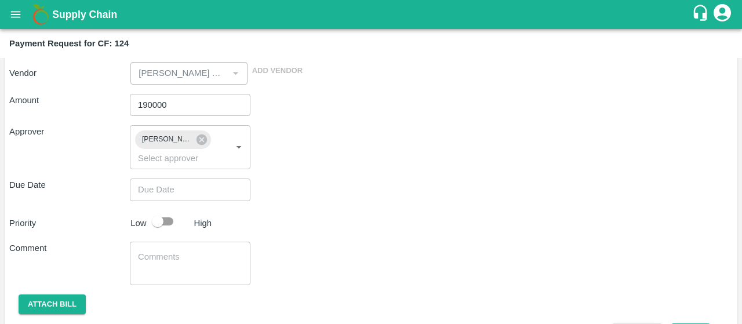
scroll to position [136, 0]
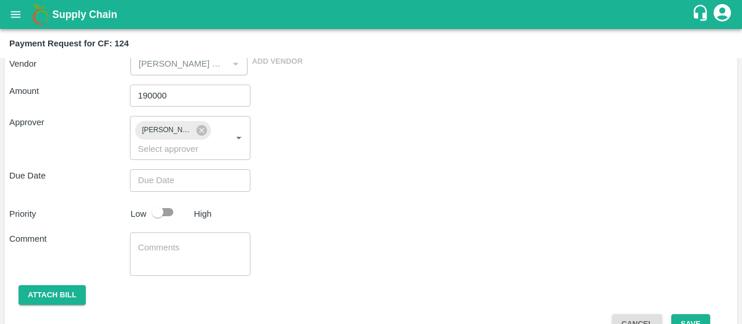
type input "DD/MM/YYYY hh:mm aa"
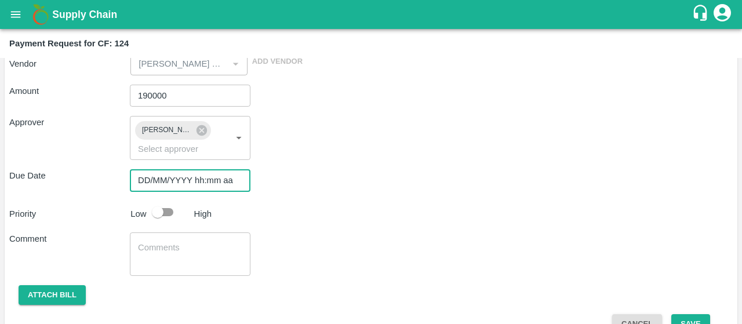
click at [153, 187] on input "DD/MM/YYYY hh:mm aa" at bounding box center [186, 180] width 112 height 22
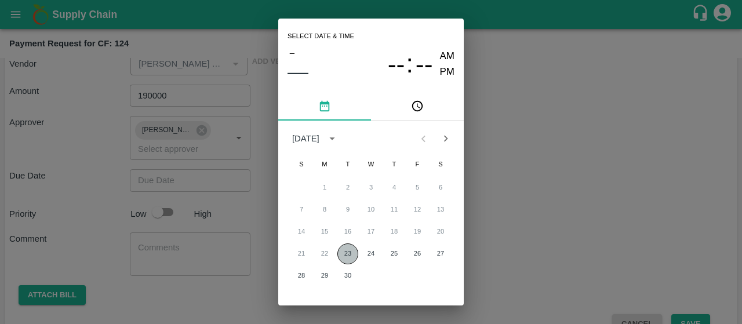
click at [342, 251] on button "23" at bounding box center [347, 253] width 21 height 21
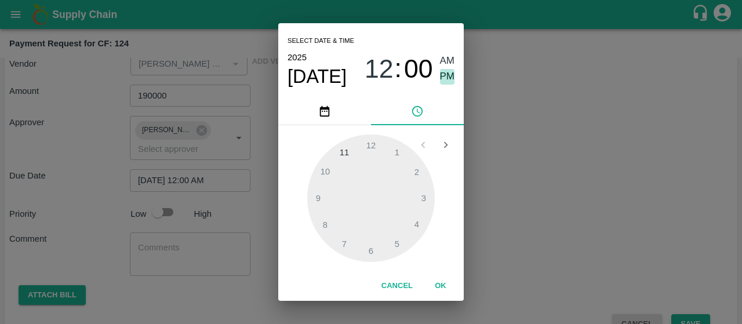
click at [450, 69] on span "PM" at bounding box center [447, 77] width 15 height 16
click at [412, 216] on div at bounding box center [370, 197] width 127 height 127
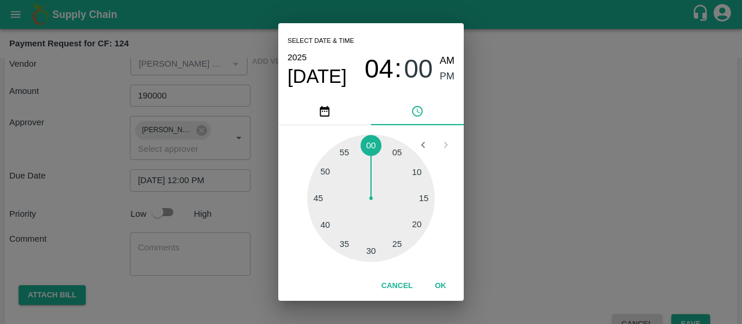
type input "[DATE] 04:00 PM"
click at [432, 286] on button "OK" at bounding box center [440, 286] width 37 height 20
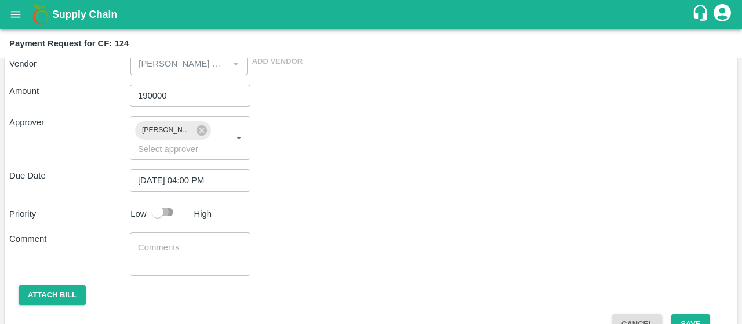
click at [158, 212] on input "checkbox" at bounding box center [158, 212] width 66 height 22
checkbox input "true"
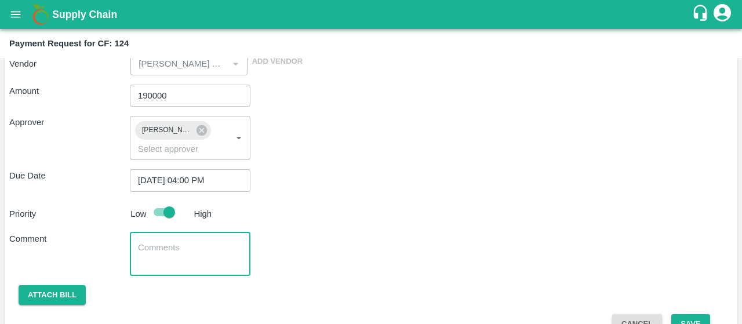
click at [177, 251] on textarea at bounding box center [190, 254] width 104 height 24
paste textarea "2nd installment PR – Remaining 50% lease rent due upon completion of 6 months f…"
type textarea "2nd installment PR – Remaining 50% lease rent due upon completion of 6 months f…"
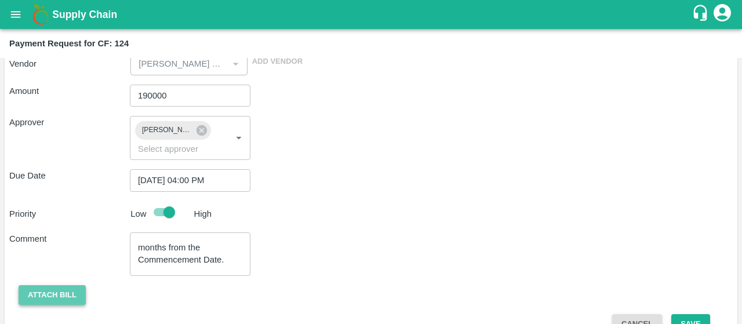
click at [49, 299] on button "Attach bill" at bounding box center [52, 295] width 67 height 20
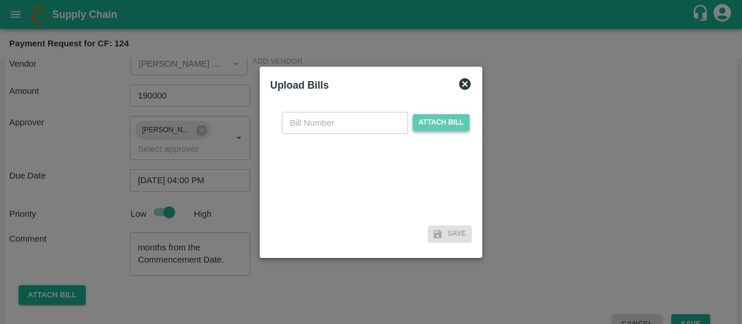
click at [425, 128] on span "Attach bill" at bounding box center [441, 122] width 57 height 17
click at [0, 0] on input "Attach bill" at bounding box center [0, 0] width 0 height 0
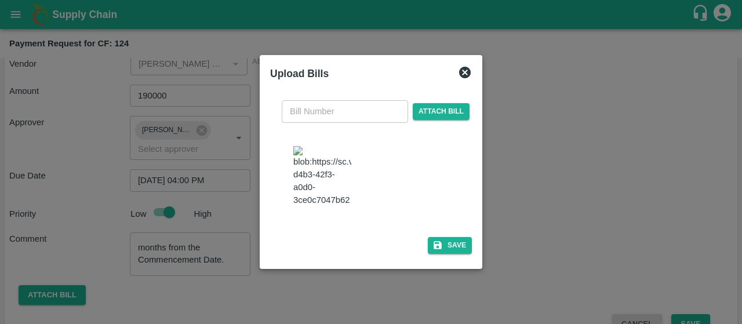
click at [326, 194] on img at bounding box center [322, 176] width 58 height 61
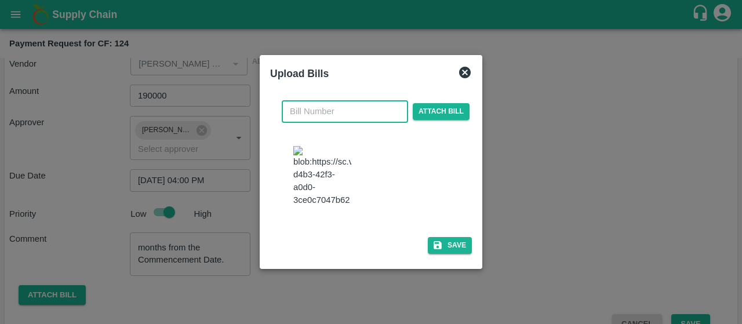
click at [314, 101] on input "text" at bounding box center [345, 111] width 126 height 22
type input "02"
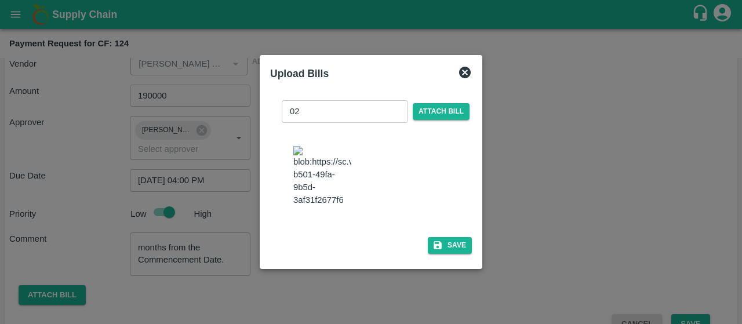
click at [453, 189] on div at bounding box center [376, 177] width 174 height 72
click at [434, 249] on button "Save" at bounding box center [450, 245] width 44 height 17
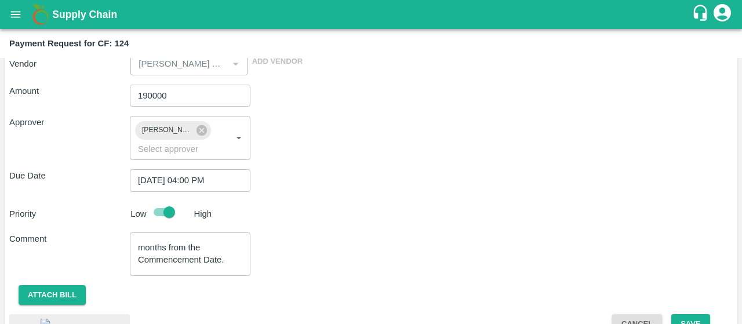
scroll to position [242, 0]
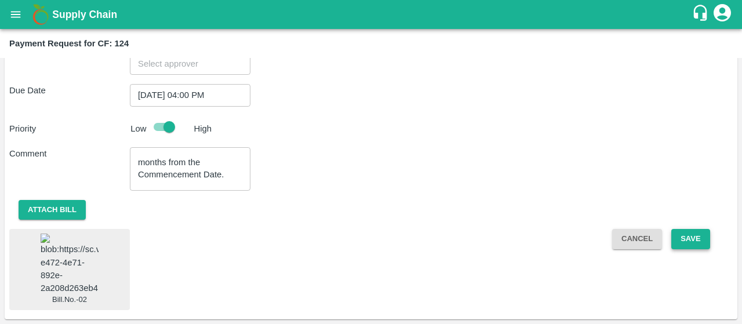
click at [686, 229] on button "Save" at bounding box center [690, 239] width 38 height 20
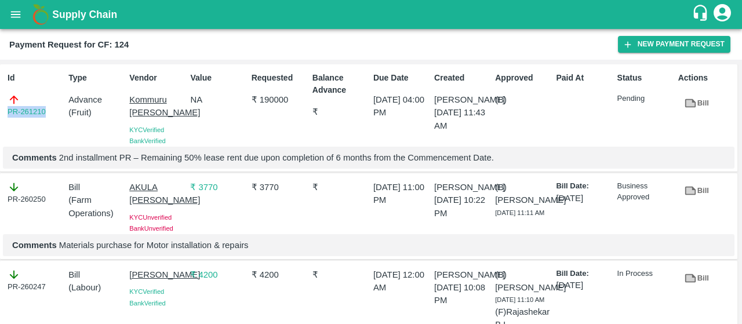
drag, startPoint x: 53, startPoint y: 110, endPoint x: 0, endPoint y: 115, distance: 53.6
click at [0, 115] on div "Id PR-261210 Type Advance ( Fruit ) Vendor Kommuru Amarnath Reddy KYC Verified …" at bounding box center [368, 118] width 737 height 108
copy link "PR-261210"
drag, startPoint x: 122, startPoint y: 95, endPoint x: 167, endPoint y: 129, distance: 56.7
click at [167, 129] on div "Id PR-261210 Type Advance ( Fruit ) Vendor Kommuru Amarnath Reddy KYC Verified …" at bounding box center [368, 118] width 737 height 108
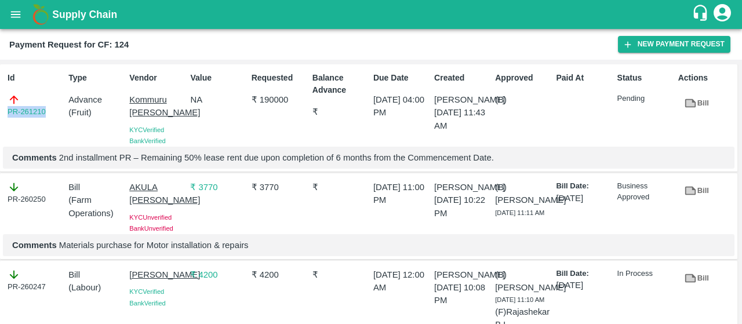
click at [76, 137] on div "Type Advance ( Fruit )" at bounding box center [94, 106] width 61 height 79
drag, startPoint x: 125, startPoint y: 98, endPoint x: 165, endPoint y: 129, distance: 49.9
click at [165, 129] on div "Vendor Kommuru Amarnath Reddy KYC Verified Bank Verified" at bounding box center [155, 106] width 61 height 79
copy p "Kommuru [PERSON_NAME]"
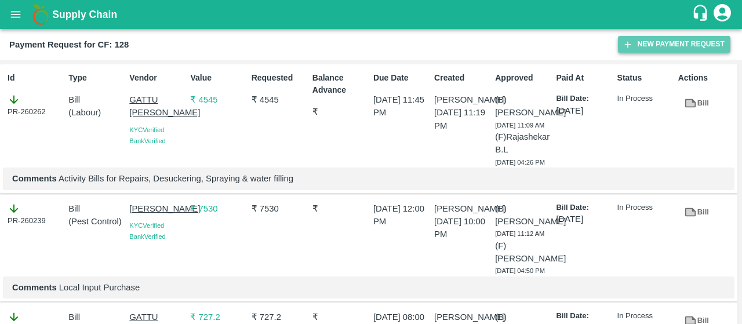
click at [669, 45] on button "New Payment Request" at bounding box center [674, 44] width 112 height 17
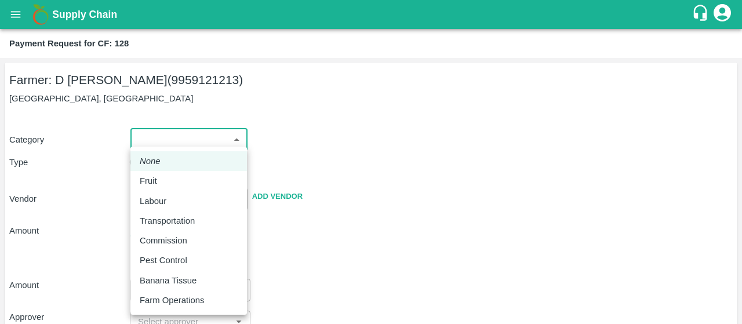
click at [220, 128] on body "Supply Chain Payment Request for CF: 128 Farmer: D [PERSON_NAME] (9959121213) […" at bounding box center [371, 162] width 742 height 324
click at [163, 176] on div "Fruit" at bounding box center [189, 180] width 98 height 13
type input "1"
type input "D [PERSON_NAME] - 9959121213(Farmer)"
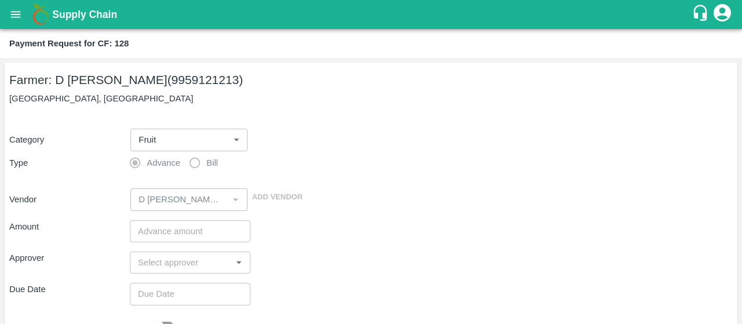
click at [334, 162] on div "Category Fruit 1 ​ Type Advance Bill Vendor ​ Add Vendor" at bounding box center [370, 163] width 723 height 96
click at [156, 231] on input "number" at bounding box center [190, 231] width 121 height 22
type input "38000"
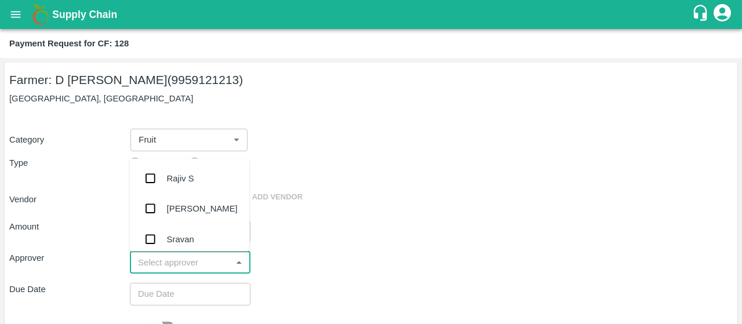
click at [177, 262] on input "input" at bounding box center [180, 262] width 94 height 15
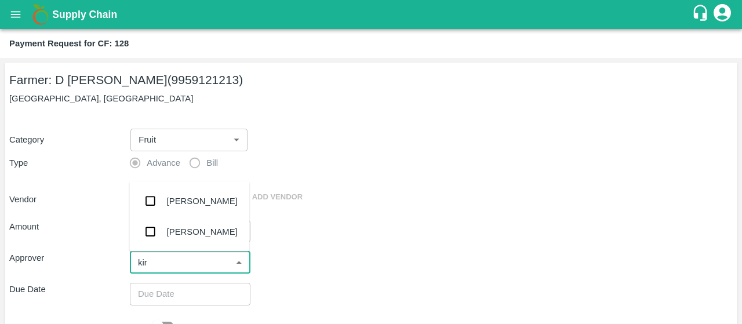
type input "kira"
click at [148, 203] on input "checkbox" at bounding box center [149, 200] width 23 height 23
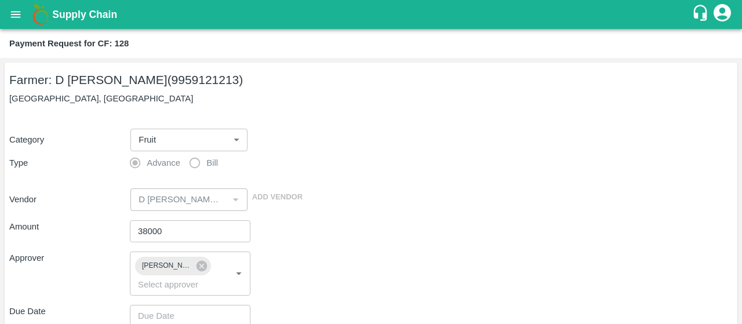
click at [355, 282] on div "Approver [PERSON_NAME] ​" at bounding box center [370, 273] width 723 height 44
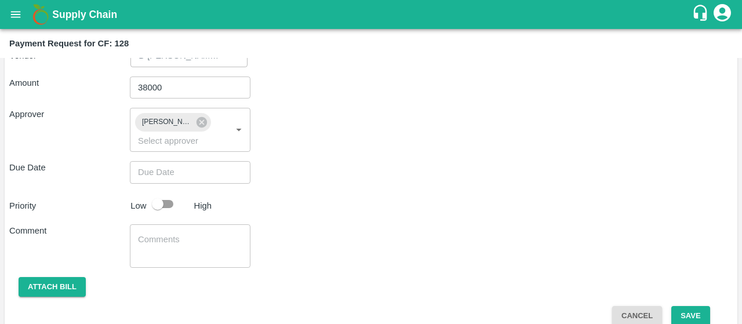
scroll to position [159, 0]
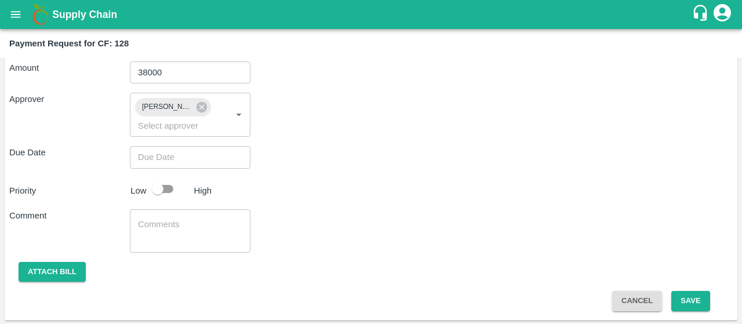
type input "DD/MM/YYYY hh:mm aa"
click at [187, 153] on input "DD/MM/YYYY hh:mm aa" at bounding box center [186, 157] width 112 height 22
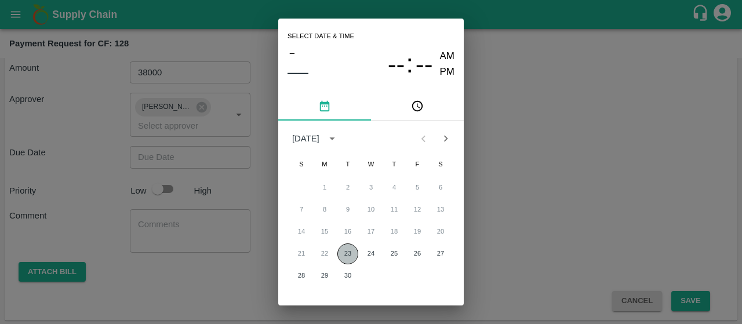
click at [345, 253] on button "23" at bounding box center [347, 253] width 21 height 21
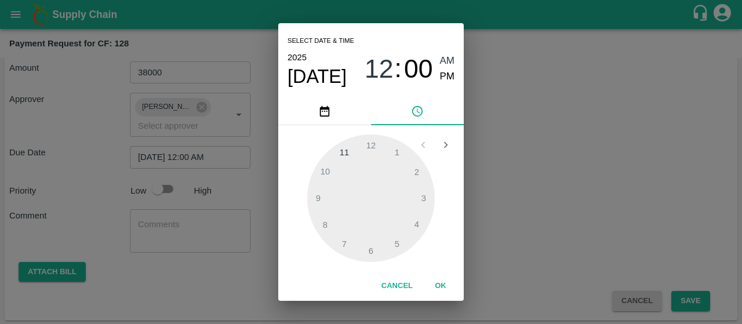
click at [437, 71] on div "12 : 00 AM PM" at bounding box center [409, 68] width 90 height 31
click at [443, 78] on span "PM" at bounding box center [447, 77] width 15 height 16
click at [419, 223] on div at bounding box center [370, 197] width 127 height 127
type input "[DATE] 04:00 PM"
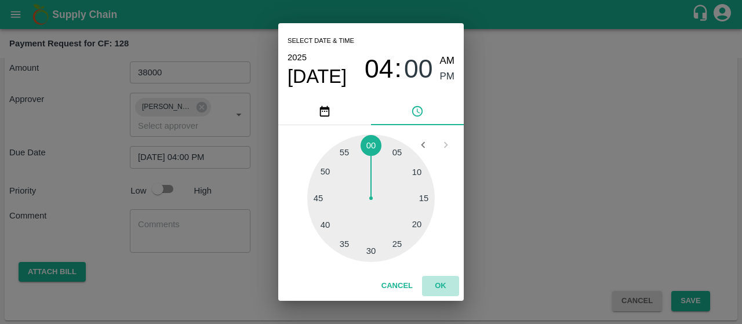
click at [426, 280] on button "OK" at bounding box center [440, 286] width 37 height 20
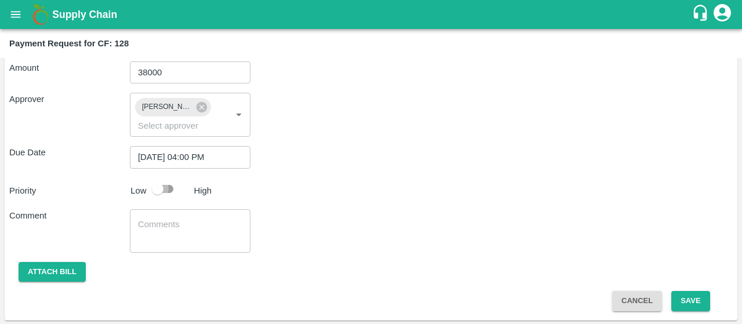
click at [154, 189] on input "checkbox" at bounding box center [158, 189] width 66 height 22
checkbox input "true"
click at [174, 233] on textarea at bounding box center [190, 230] width 104 height 24
paste textarea "2nd installment PR – Remaining 50% lease rent due upon completion of 6 months f…"
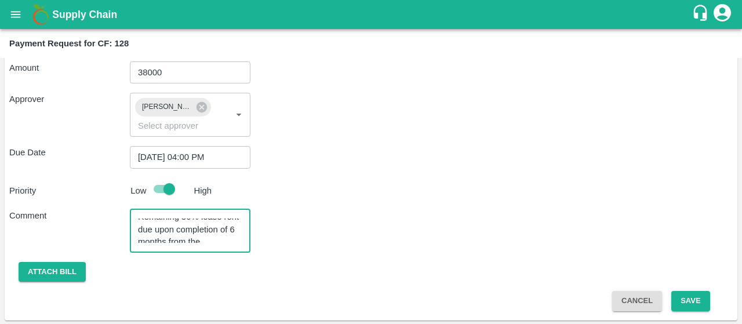
scroll to position [37, 0]
type textarea "2nd installment PR – Remaining 50% lease rent due upon completion of 6 months f…"
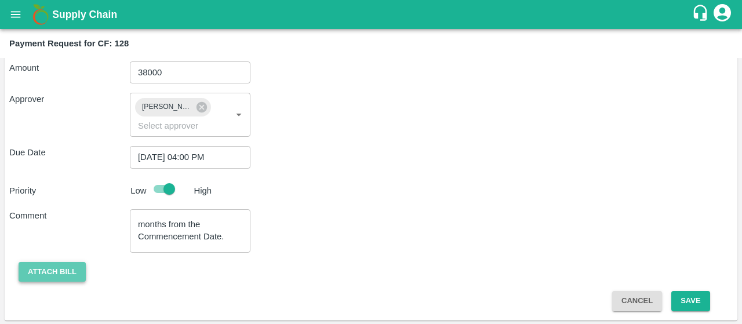
click at [27, 279] on button "Attach bill" at bounding box center [52, 272] width 67 height 20
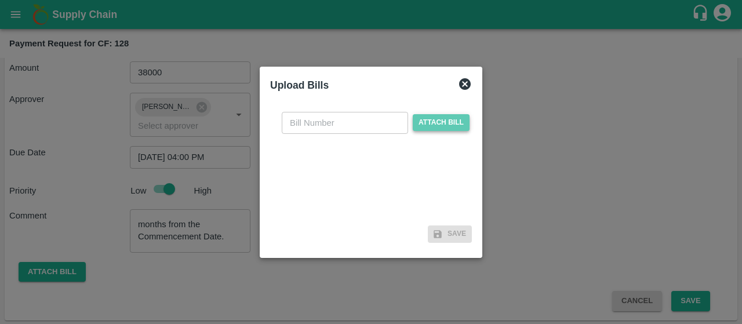
click at [425, 119] on span "Attach bill" at bounding box center [441, 122] width 57 height 17
click at [0, 0] on input "Attach bill" at bounding box center [0, 0] width 0 height 0
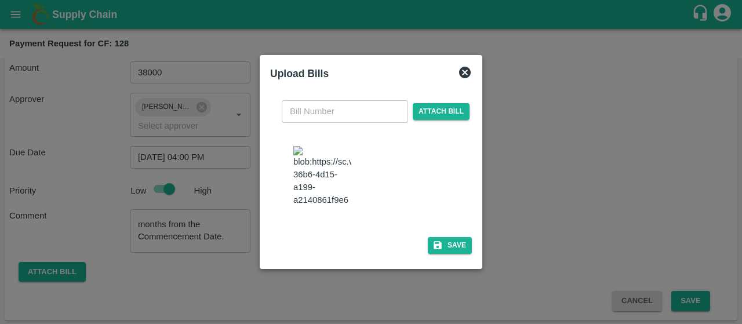
click at [345, 165] on img at bounding box center [322, 176] width 58 height 61
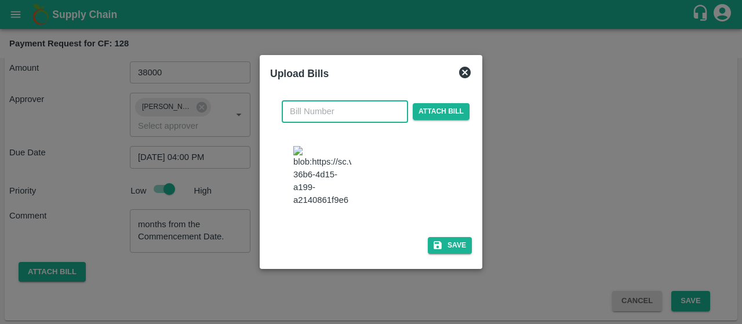
click at [313, 100] on input "text" at bounding box center [345, 111] width 126 height 22
type input "02"
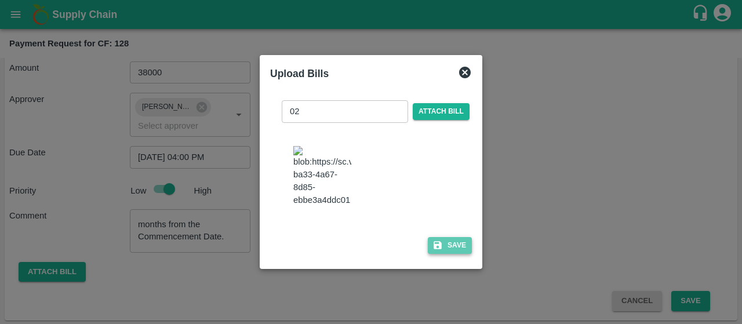
click at [444, 252] on button "Save" at bounding box center [450, 245] width 44 height 17
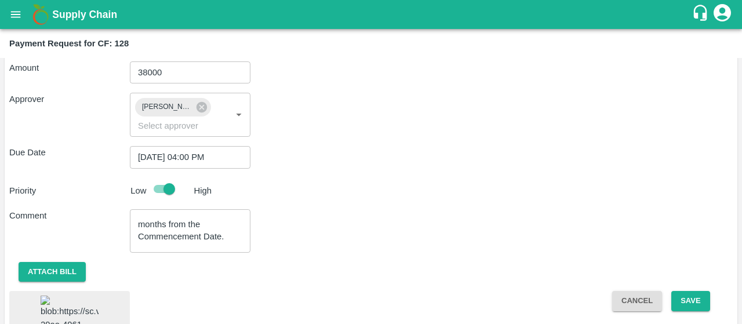
scroll to position [238, 0]
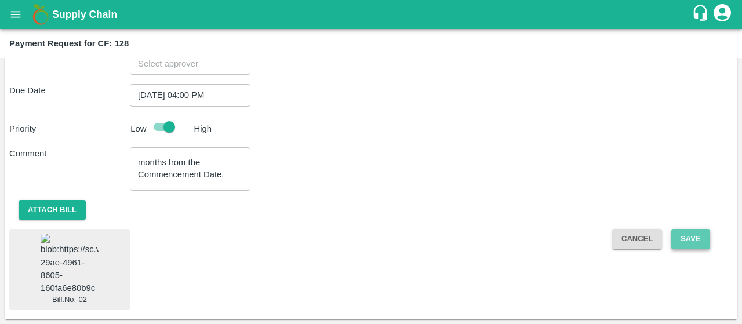
click at [689, 229] on button "Save" at bounding box center [690, 239] width 38 height 20
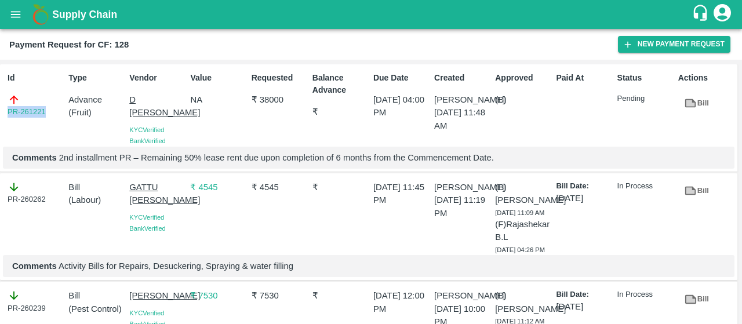
drag, startPoint x: 56, startPoint y: 112, endPoint x: 0, endPoint y: 115, distance: 56.3
click at [0, 115] on div "Id PR-261221 Type Advance ( Fruit ) Vendor D [PERSON_NAME] KYC Verified Bank Ve…" at bounding box center [368, 118] width 737 height 108
copy link "PR-261221"
drag, startPoint x: 124, startPoint y: 100, endPoint x: 166, endPoint y: 126, distance: 49.7
click at [166, 126] on div "Vendor D [PERSON_NAME] KYC Verified Bank Verified" at bounding box center [155, 106] width 61 height 79
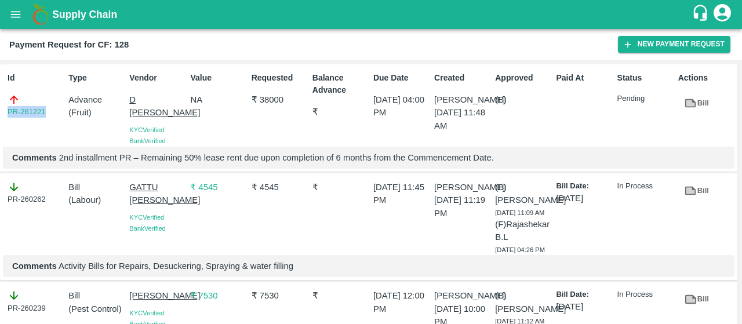
copy p "D [PERSON_NAME]"
click at [16, 15] on icon "open drawer" at bounding box center [15, 14] width 13 height 13
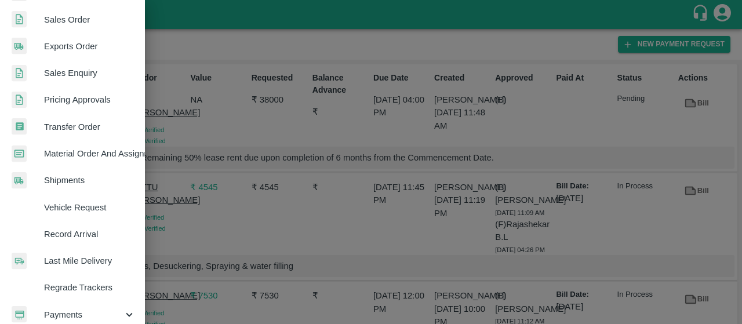
scroll to position [336, 0]
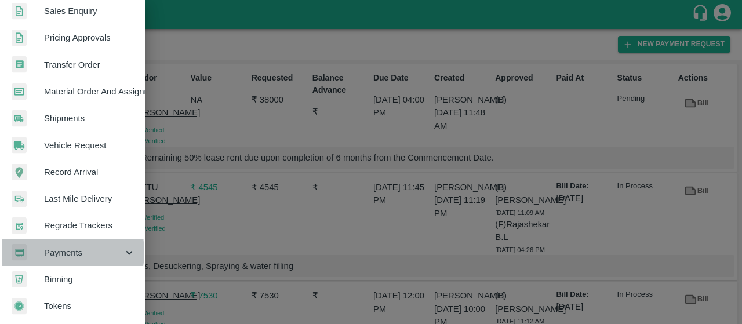
click at [51, 247] on span "Payments" at bounding box center [83, 252] width 79 height 13
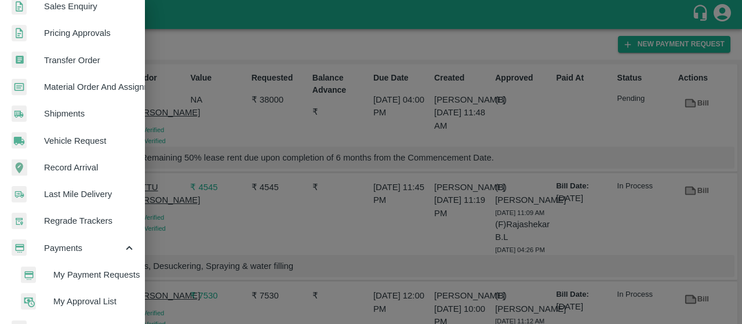
click at [74, 269] on span "My Payment Requests" at bounding box center [94, 274] width 82 height 13
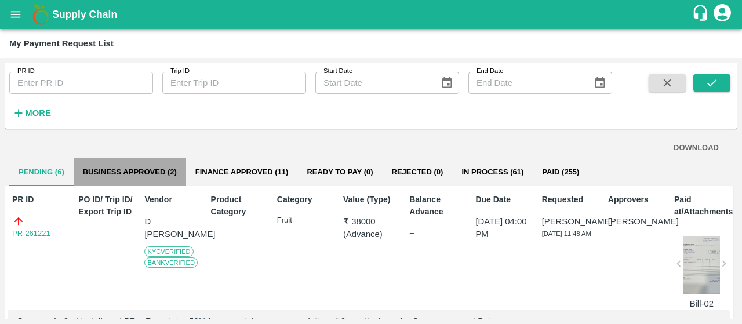
click at [166, 171] on button "Business Approved (2)" at bounding box center [130, 172] width 112 height 28
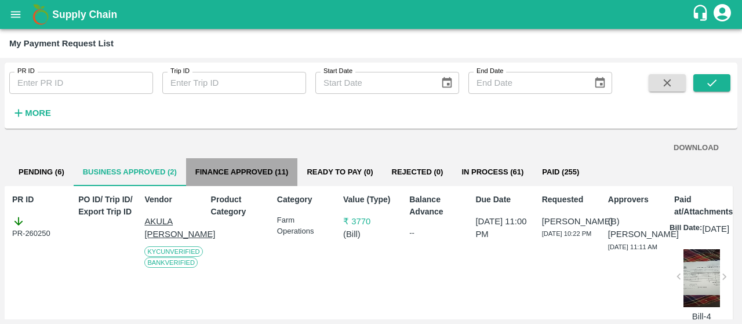
click at [249, 171] on button "Finance Approved (11)" at bounding box center [242, 172] width 112 height 28
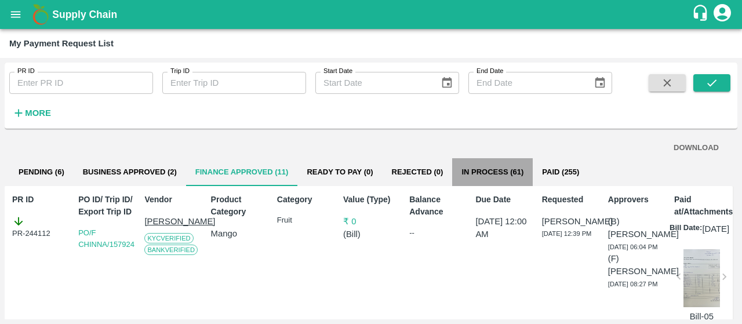
click at [469, 165] on button "In Process (61)" at bounding box center [492, 172] width 81 height 28
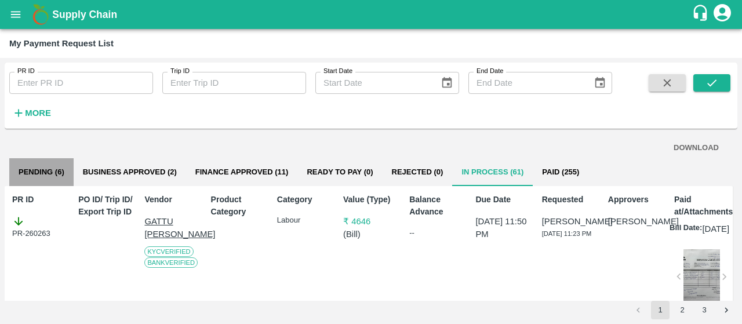
click at [66, 167] on button "Pending (6)" at bounding box center [41, 172] width 64 height 28
